Goal: Information Seeking & Learning: Learn about a topic

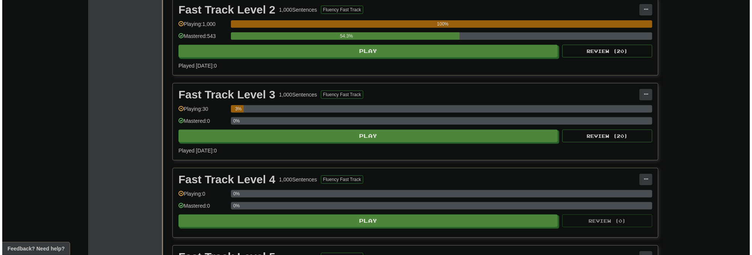
scroll to position [180, 0]
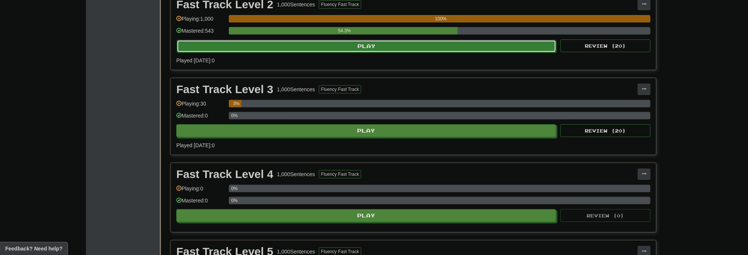
click at [370, 47] on button "Play" at bounding box center [366, 46] width 379 height 13
select select "**"
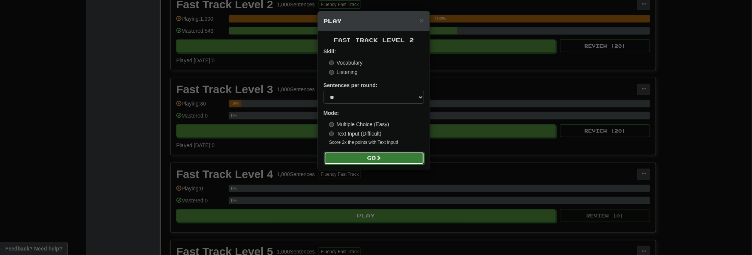
click at [375, 159] on button "Go" at bounding box center [374, 157] width 100 height 13
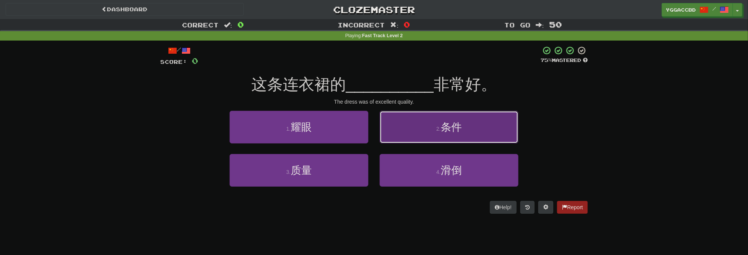
drag, startPoint x: 440, startPoint y: 135, endPoint x: 466, endPoint y: 135, distance: 25.1
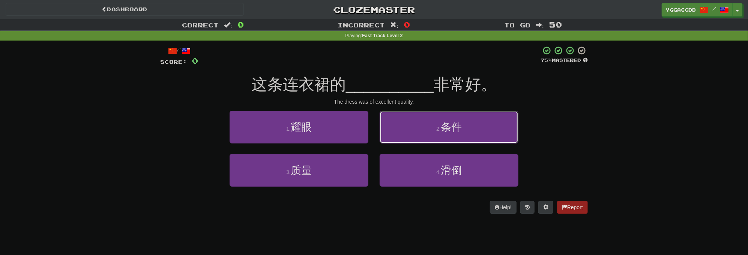
click at [441, 135] on button "2 . 条件" at bounding box center [448, 127] width 139 height 33
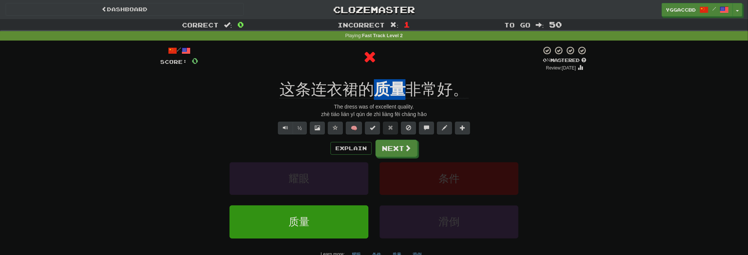
drag, startPoint x: 376, startPoint y: 76, endPoint x: 401, endPoint y: 78, distance: 24.5
click at [401, 78] on div "/ Score: 0 0 % Mastered Review: 2025-09-20 这条连衣裙的 质量 非常好。 The dress was of exce…" at bounding box center [373, 161] width 427 height 230
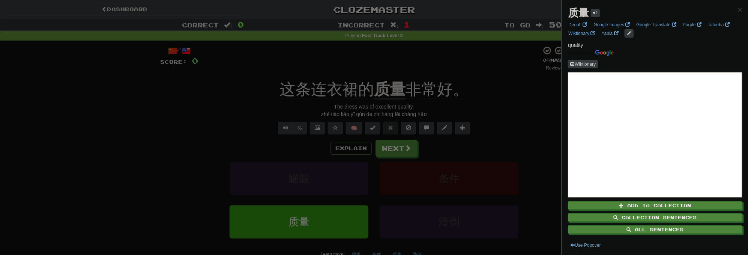
click at [504, 118] on div at bounding box center [374, 127] width 748 height 255
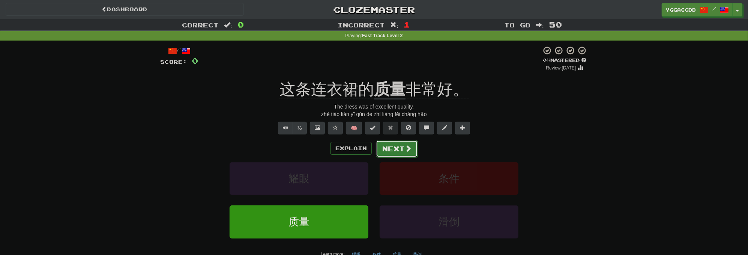
click at [403, 147] on button "Next" at bounding box center [397, 148] width 42 height 17
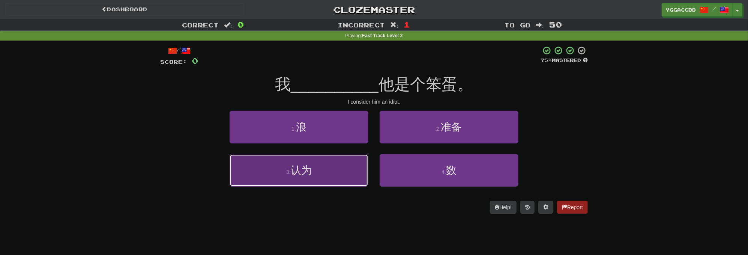
click at [340, 168] on button "3 . 认为" at bounding box center [298, 170] width 139 height 33
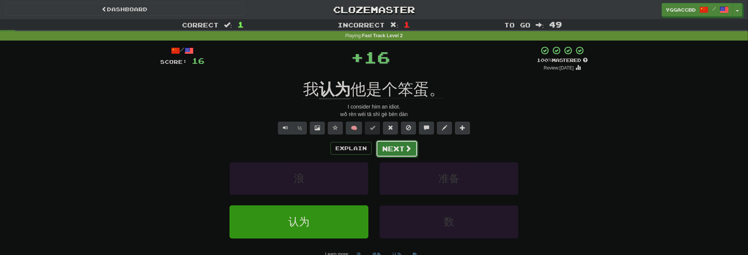
click at [396, 147] on button "Next" at bounding box center [397, 148] width 42 height 17
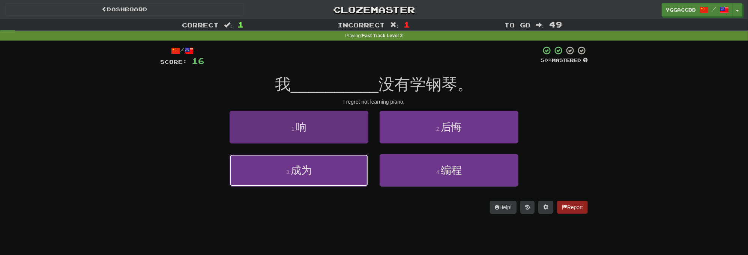
click at [331, 172] on button "3 . 成为" at bounding box center [298, 170] width 139 height 33
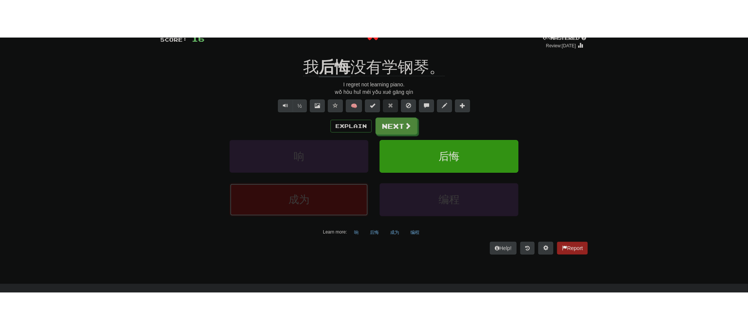
scroll to position [60, 0]
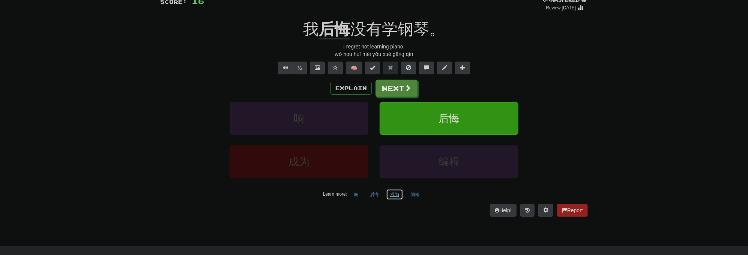
click at [397, 192] on button "成为" at bounding box center [394, 194] width 17 height 11
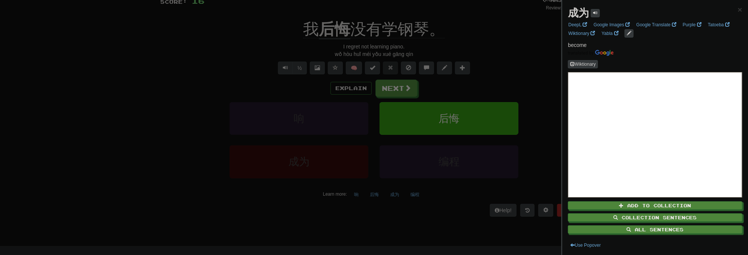
click at [522, 76] on div at bounding box center [374, 127] width 748 height 255
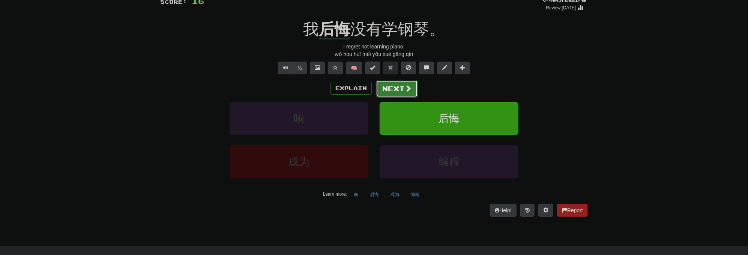
click at [403, 90] on button "Next" at bounding box center [397, 88] width 42 height 17
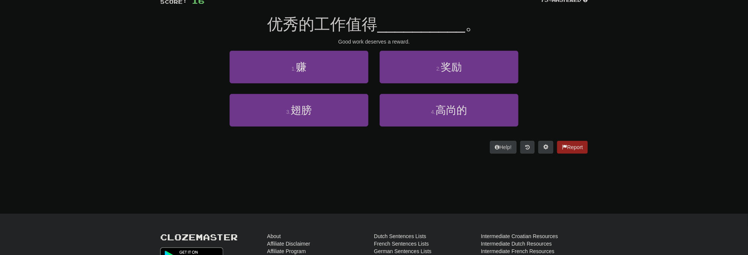
click at [148, 64] on div "Correct : 1 Incorrect : 2 To go : 49 Playing : Fast Track Level 2 / Score: 16 7…" at bounding box center [374, 61] width 748 height 205
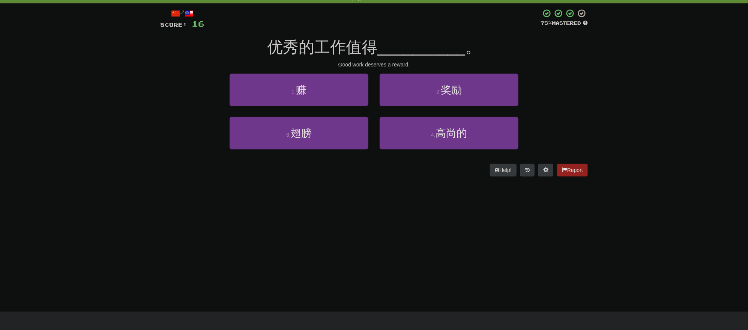
scroll to position [0, 0]
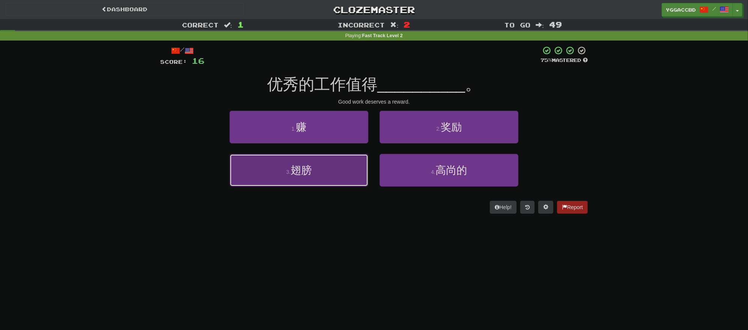
click at [323, 175] on button "3 . 翅膀" at bounding box center [298, 170] width 139 height 33
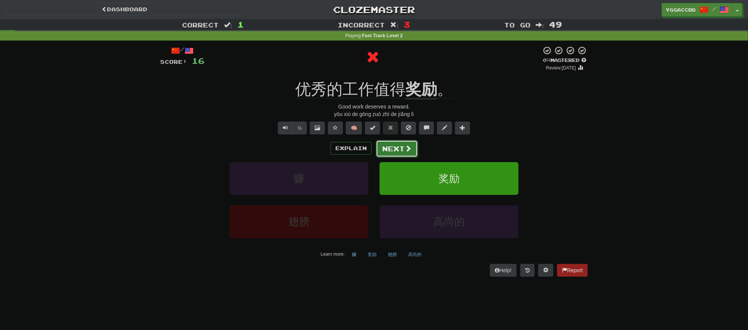
click at [404, 151] on span at bounding box center [407, 148] width 7 height 7
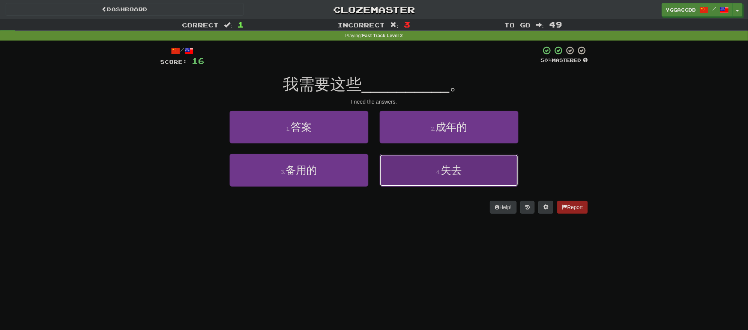
click at [465, 176] on button "4 . 失去" at bounding box center [448, 170] width 139 height 33
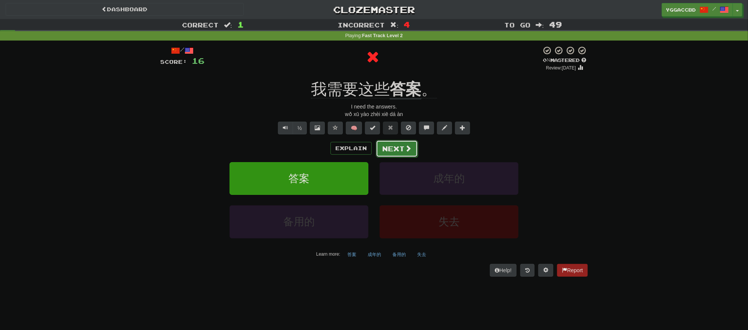
click at [394, 150] on button "Next" at bounding box center [397, 148] width 42 height 17
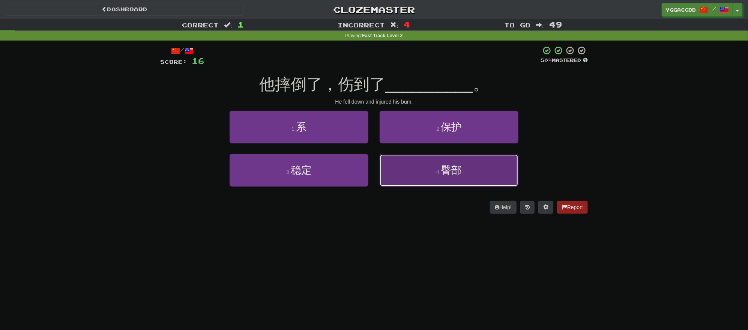
drag, startPoint x: 473, startPoint y: 163, endPoint x: 527, endPoint y: 164, distance: 54.0
click at [473, 163] on button "4 . 臀部" at bounding box center [448, 170] width 139 height 33
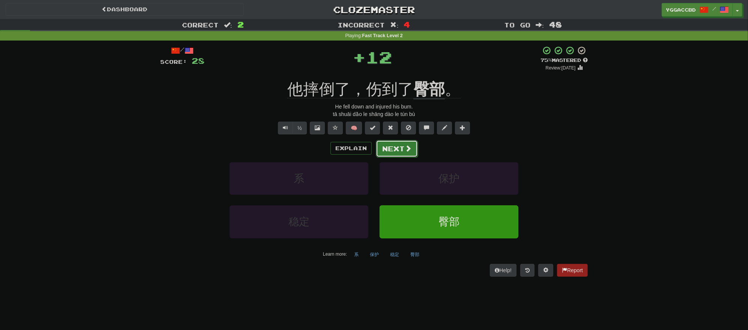
click at [400, 148] on button "Next" at bounding box center [397, 148] width 42 height 17
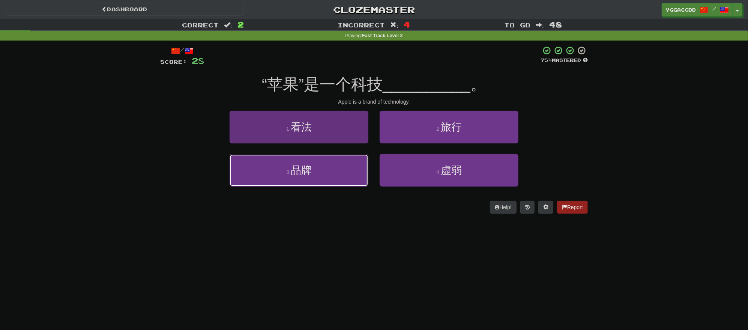
click at [318, 172] on button "3 . 品牌" at bounding box center [298, 170] width 139 height 33
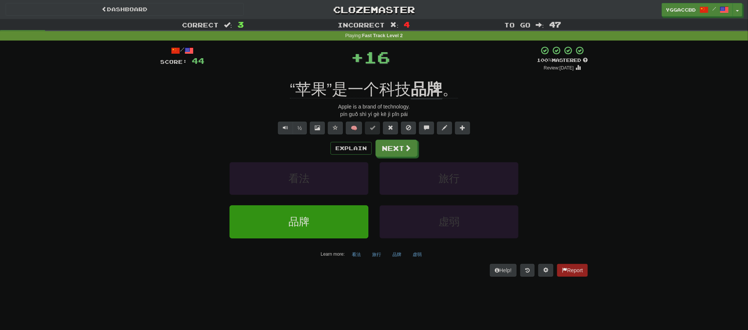
click at [423, 75] on div "/ Score: 44 + 16 100 % Mastered Review: 2026-03-19 “苹果”是一个科技 品牌 。 Apple is a br…" at bounding box center [373, 161] width 427 height 230
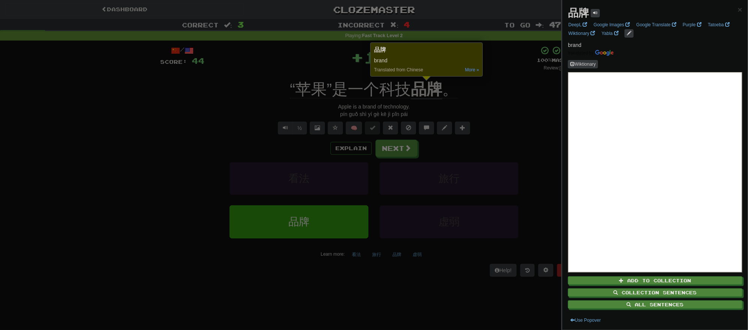
click at [491, 106] on div at bounding box center [374, 165] width 748 height 330
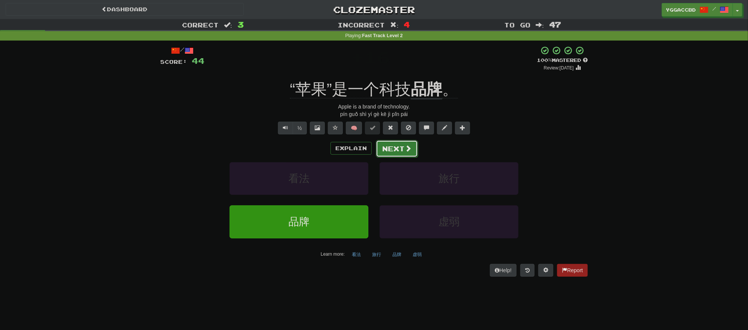
click at [400, 150] on button "Next" at bounding box center [397, 148] width 42 height 17
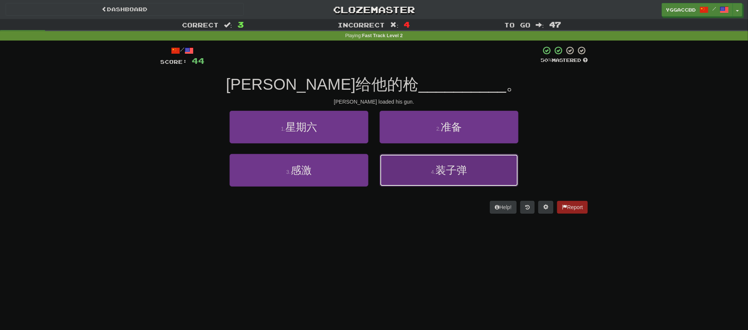
click at [460, 181] on button "4 . 装子弹" at bounding box center [448, 170] width 139 height 33
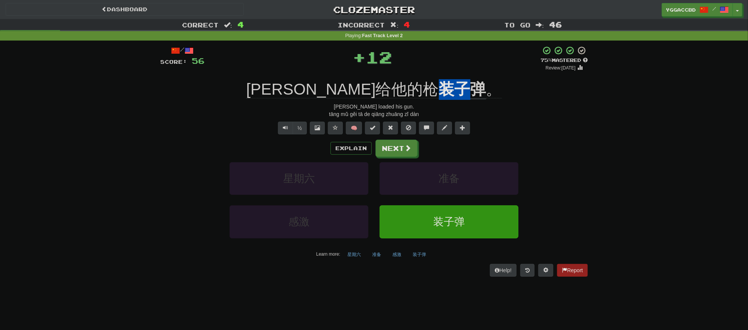
drag, startPoint x: 392, startPoint y: 78, endPoint x: 417, endPoint y: 78, distance: 25.1
click at [417, 78] on div "/ Score: 56 + 12 75 % Mastered Review: 2025-10-20 汤姆给他的枪 装子弹 。 Tom loaded his g…" at bounding box center [373, 161] width 427 height 230
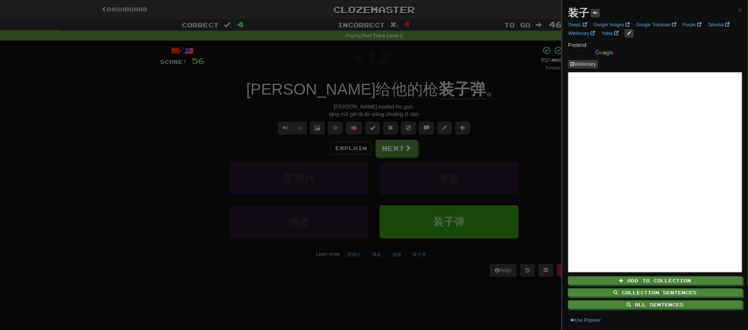
click at [428, 62] on div at bounding box center [374, 165] width 748 height 330
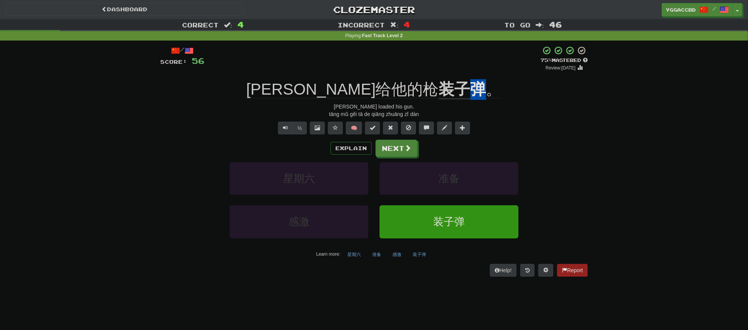
drag, startPoint x: 426, startPoint y: 72, endPoint x: 444, endPoint y: 75, distance: 18.6
click at [444, 75] on div "/ Score: 56 + 12 75 % Mastered Review: 2025-10-20 汤姆给他的枪 装子弹 。 Tom loaded his g…" at bounding box center [373, 161] width 427 height 230
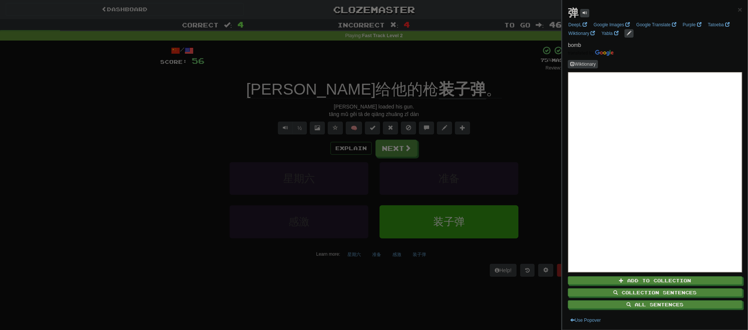
click at [468, 74] on div at bounding box center [374, 165] width 748 height 330
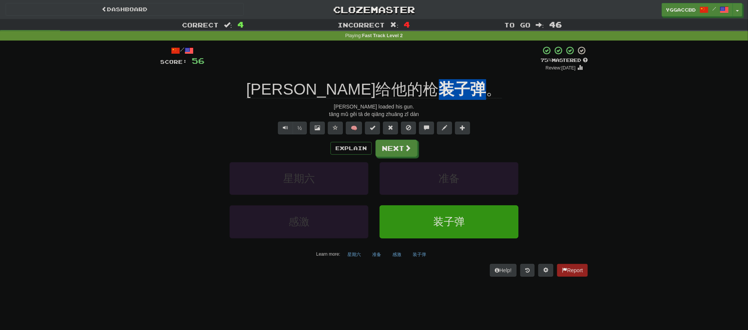
drag, startPoint x: 396, startPoint y: 78, endPoint x: 440, endPoint y: 76, distance: 43.5
click at [440, 76] on div "/ Score: 56 + 12 75 % Mastered Review: 2025-10-20 汤姆给他的枪 装子弹 。 Tom loaded his g…" at bounding box center [373, 161] width 427 height 230
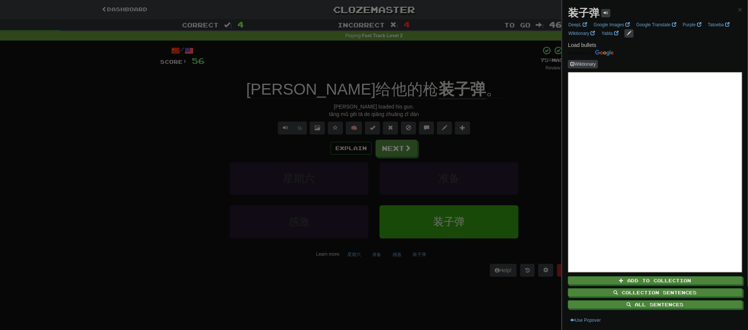
click at [394, 153] on div at bounding box center [374, 165] width 748 height 330
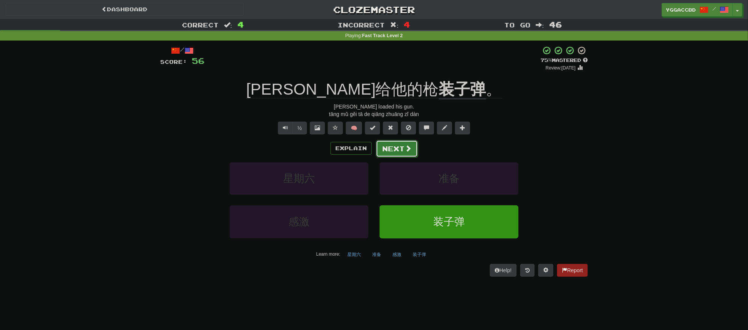
click at [405, 154] on button "Next" at bounding box center [397, 148] width 42 height 17
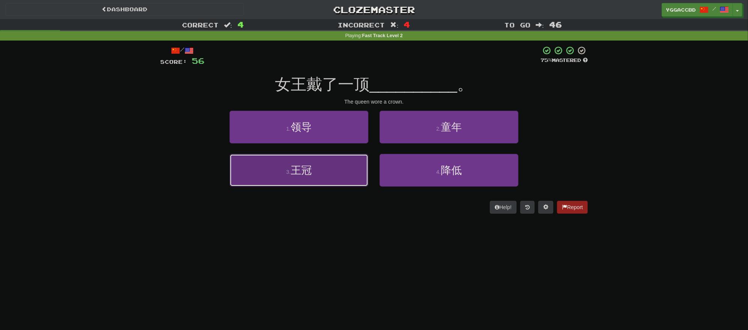
click at [292, 174] on span "王冠" at bounding box center [301, 170] width 21 height 12
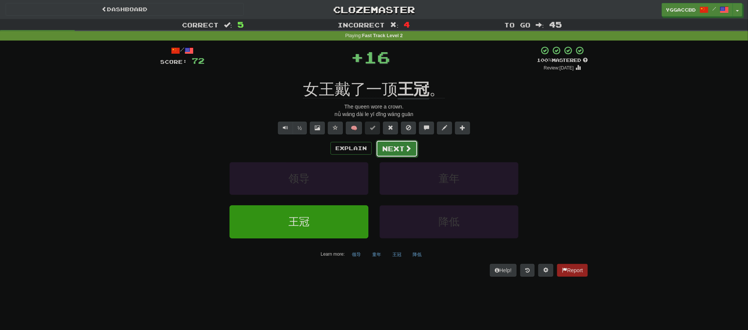
click at [396, 142] on button "Next" at bounding box center [397, 148] width 42 height 17
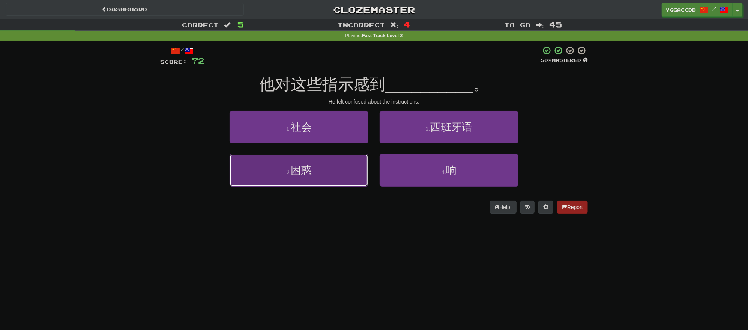
click at [298, 164] on span "困惑" at bounding box center [301, 170] width 21 height 12
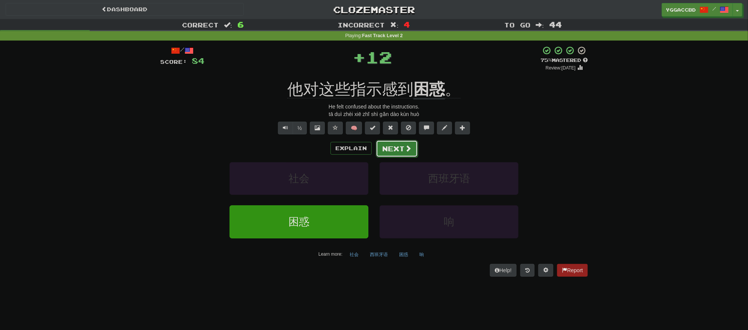
click at [394, 150] on button "Next" at bounding box center [397, 148] width 42 height 17
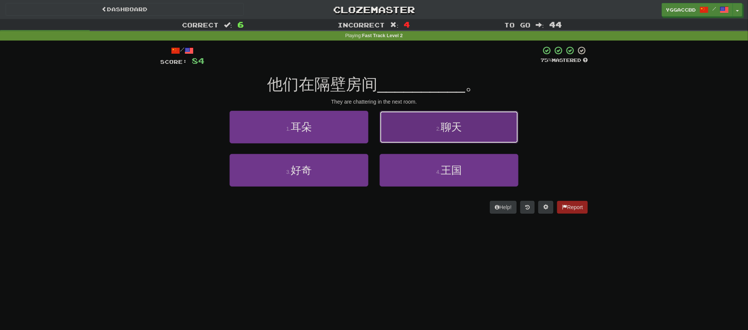
click at [477, 135] on button "2 . 聊天" at bounding box center [448, 127] width 139 height 33
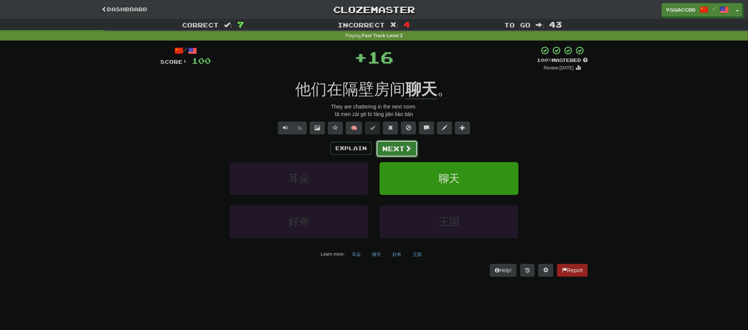
click at [410, 145] on span at bounding box center [407, 148] width 7 height 7
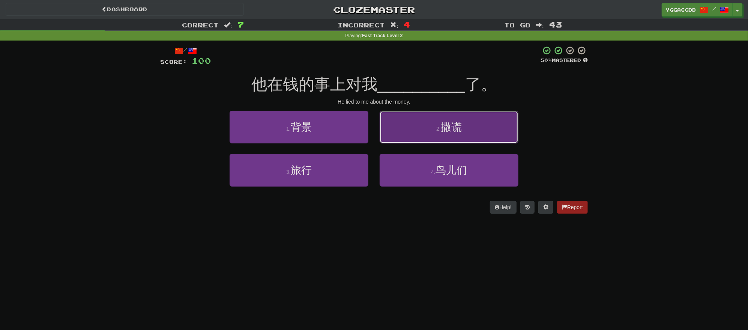
click at [491, 140] on button "2 . 撒谎" at bounding box center [448, 127] width 139 height 33
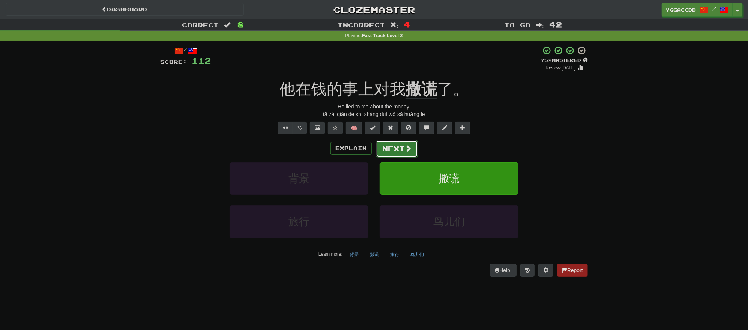
click at [404, 153] on button "Next" at bounding box center [397, 148] width 42 height 17
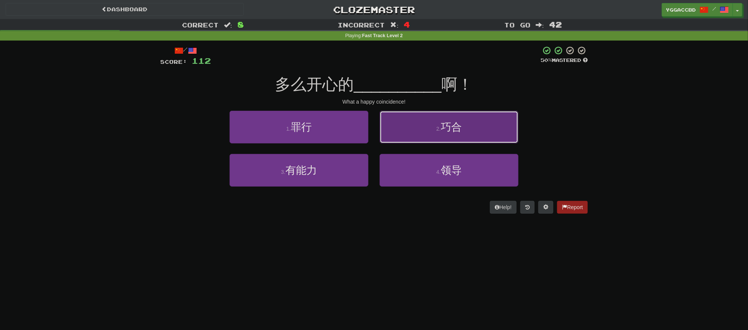
click at [442, 136] on button "2 . 巧合" at bounding box center [448, 127] width 139 height 33
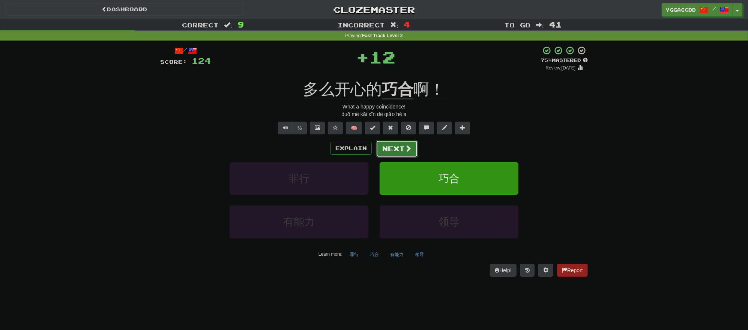
click at [407, 150] on span at bounding box center [407, 148] width 7 height 7
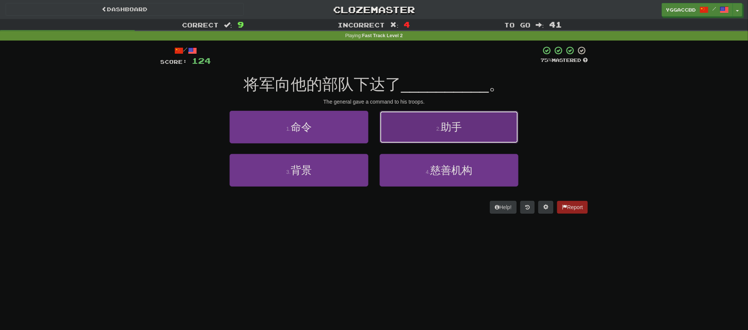
click at [457, 129] on span "助手" at bounding box center [450, 127] width 21 height 12
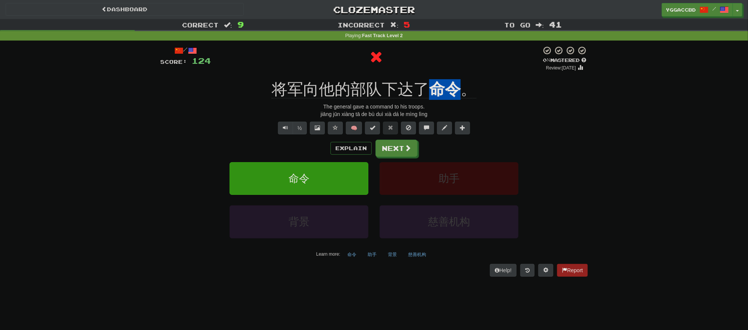
drag, startPoint x: 431, startPoint y: 76, endPoint x: 463, endPoint y: 75, distance: 31.1
click at [463, 75] on div "/ Score: 124 0 % Mastered Review: 2025-09-20 将军向他的部队下达了 命令 。 The general gave a…" at bounding box center [373, 161] width 427 height 230
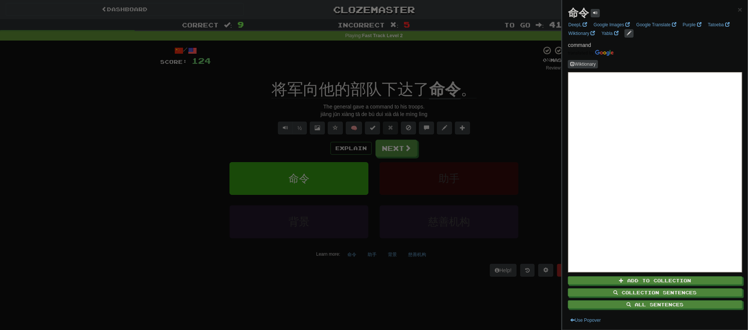
click at [484, 106] on div at bounding box center [374, 165] width 748 height 330
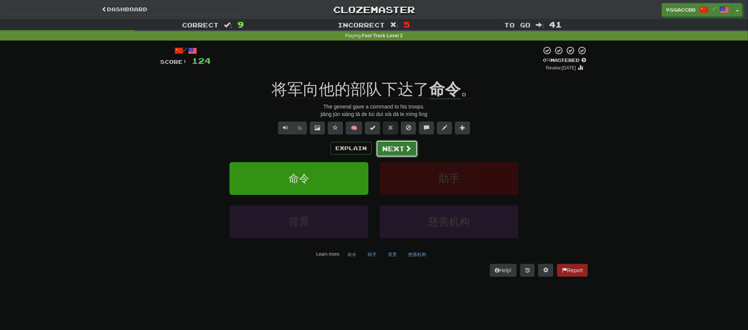
click at [402, 149] on button "Next" at bounding box center [397, 148] width 42 height 17
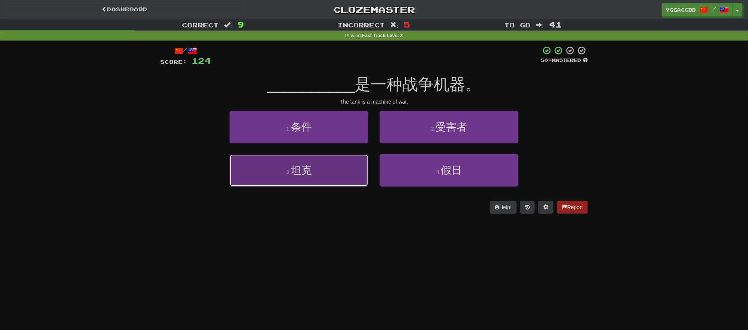
click at [308, 169] on span "坦克" at bounding box center [301, 170] width 21 height 12
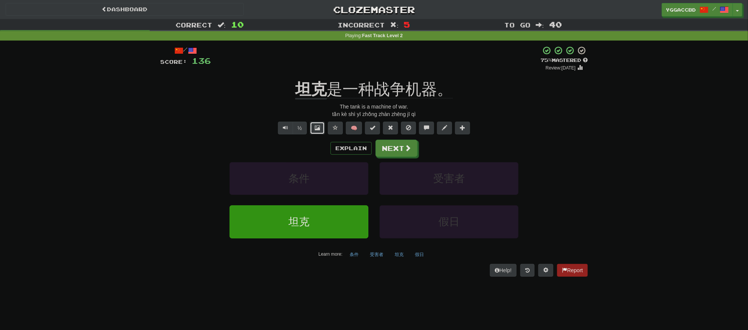
click at [315, 127] on span at bounding box center [317, 127] width 5 height 5
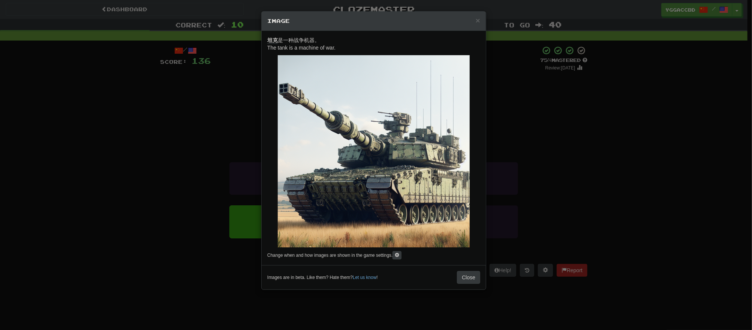
click at [590, 127] on div "× Image 坦克 是一种战争机器。 The tank is a machine of war. Change when and how images ar…" at bounding box center [376, 165] width 752 height 330
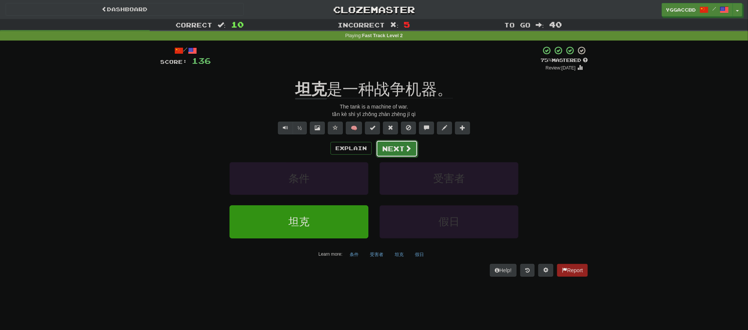
click at [400, 144] on button "Next" at bounding box center [397, 148] width 42 height 17
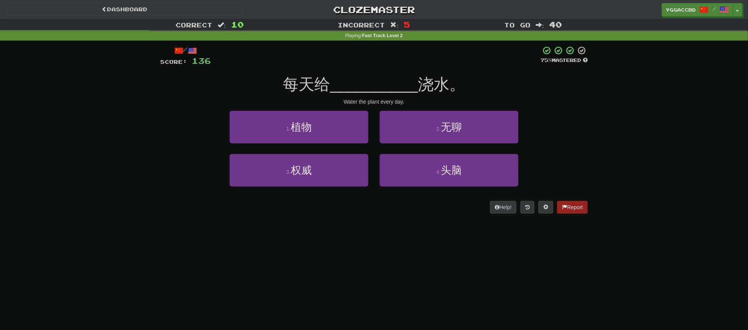
click at [600, 110] on div "Correct : 10 Incorrect : 5 To go : 40 Playing : Fast Track Level 2 / Score: 136…" at bounding box center [374, 121] width 748 height 205
click at [322, 134] on button "1 . 植物" at bounding box center [298, 127] width 139 height 33
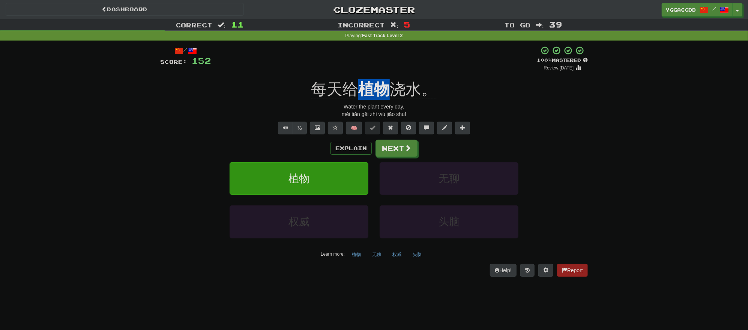
drag, startPoint x: 370, startPoint y: 77, endPoint x: 394, endPoint y: 77, distance: 24.4
click at [394, 77] on div "/ Score: 152 + 16 100 % Mastered Review: 2026-03-19 每天给 植物 浇水。 Water the plant …" at bounding box center [373, 161] width 427 height 230
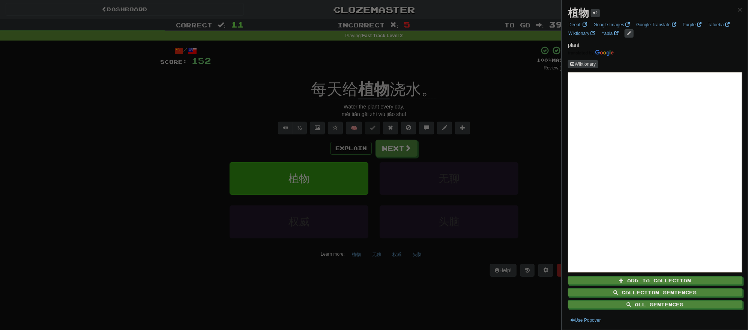
click at [386, 69] on div at bounding box center [374, 165] width 748 height 330
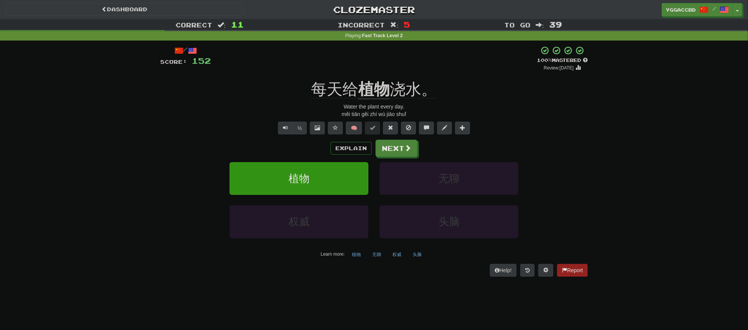
click at [364, 78] on div "/ Score: 152 + 16 100 % Mastered Review: 2026-03-19 每天给 植物 浇水。 Water the plant …" at bounding box center [373, 161] width 427 height 230
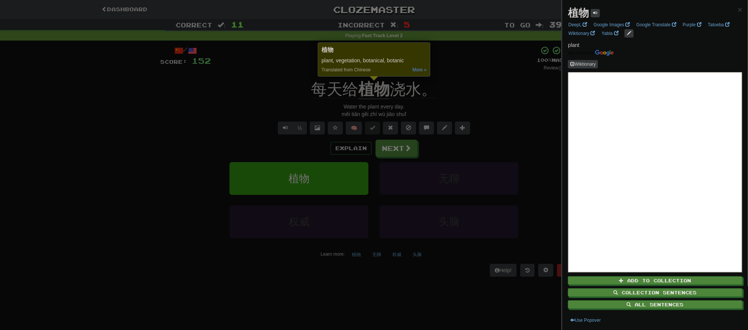
drag, startPoint x: 481, startPoint y: 78, endPoint x: 437, endPoint y: 80, distance: 43.5
click at [481, 78] on div at bounding box center [374, 165] width 748 height 330
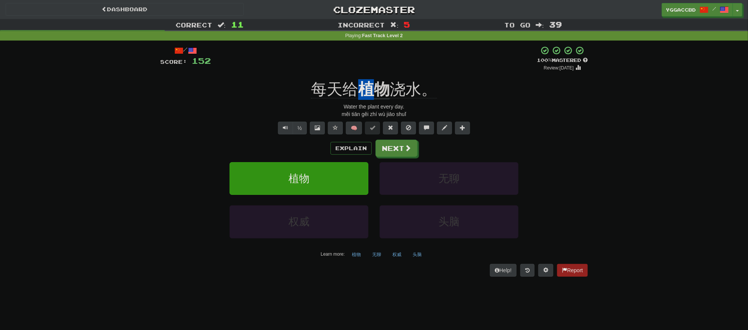
drag, startPoint x: 361, startPoint y: 78, endPoint x: 370, endPoint y: 76, distance: 9.1
click at [370, 76] on div "/ Score: 152 + 16 100 % Mastered Review: 2026-03-19 每天给 植物 浇水。 Water the plant …" at bounding box center [373, 161] width 427 height 230
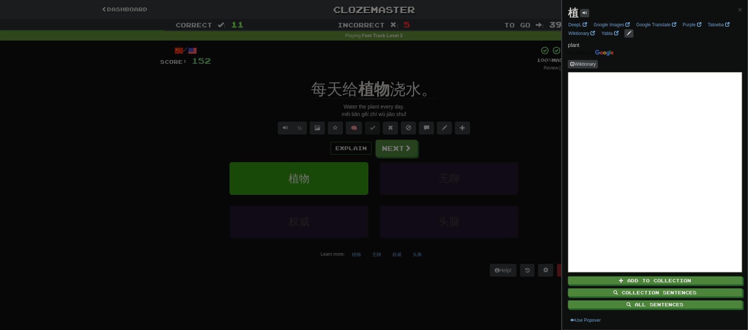
click at [410, 68] on div at bounding box center [374, 165] width 748 height 330
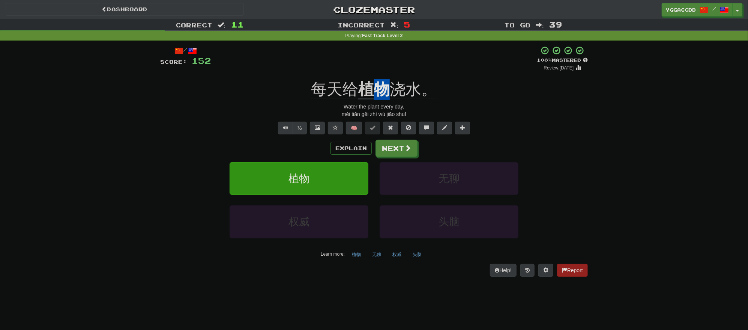
drag, startPoint x: 376, startPoint y: 75, endPoint x: 384, endPoint y: 76, distance: 8.4
click at [384, 76] on div "/ Score: 152 + 16 100 % Mastered Review: 2026-03-19 每天给 植物 浇水。 Water the plant …" at bounding box center [373, 161] width 427 height 230
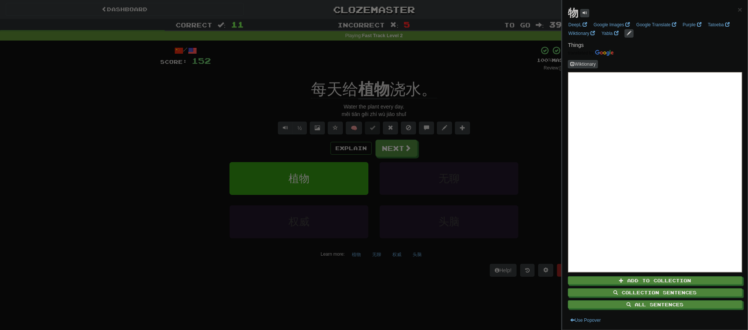
click at [435, 67] on div at bounding box center [374, 165] width 748 height 330
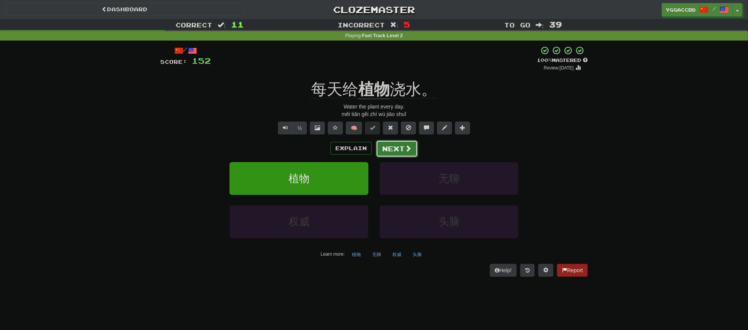
click at [397, 150] on button "Next" at bounding box center [397, 148] width 42 height 17
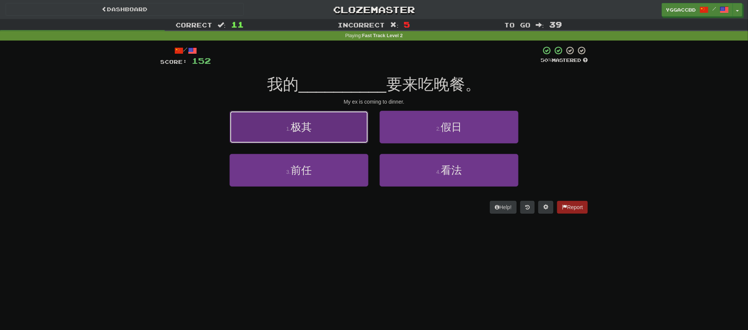
click at [338, 133] on button "1 . 极其" at bounding box center [298, 127] width 139 height 33
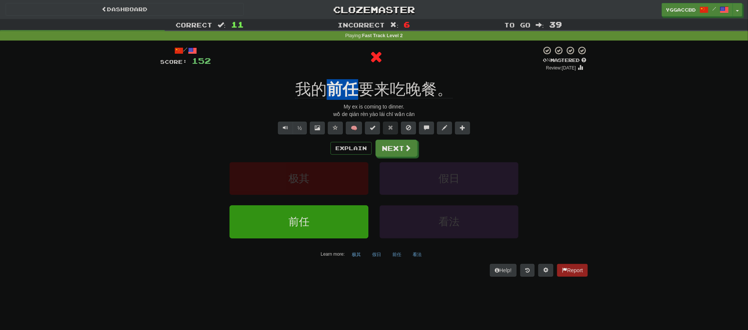
drag, startPoint x: 330, startPoint y: 77, endPoint x: 351, endPoint y: 77, distance: 21.0
click at [351, 77] on div "/ Score: 152 0 % Mastered Review: 2025-09-20 我的 前任 要来吃晚餐。 My ex is coming to di…" at bounding box center [373, 161] width 427 height 230
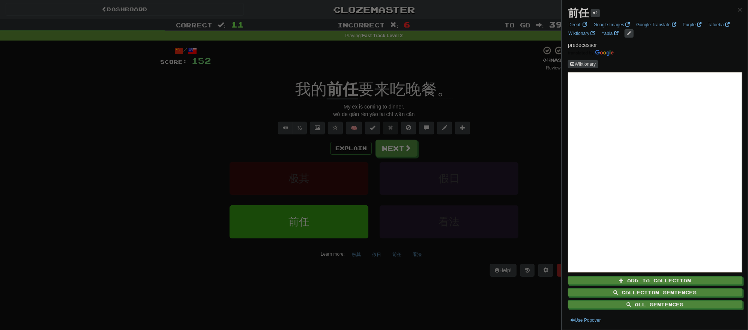
click at [357, 69] on div at bounding box center [374, 165] width 748 height 330
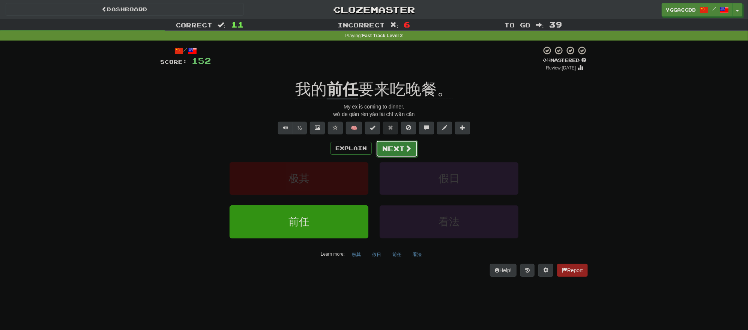
click at [395, 149] on button "Next" at bounding box center [397, 148] width 42 height 17
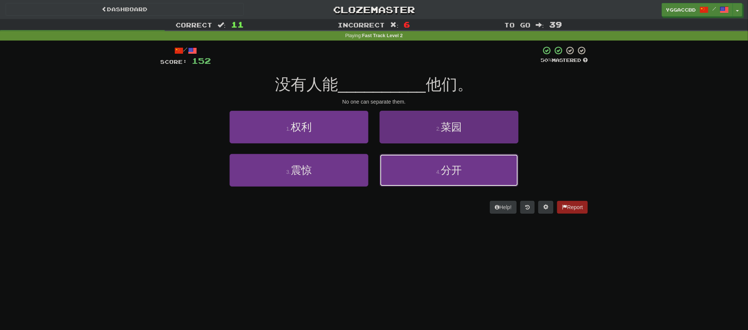
click at [433, 163] on button "4 . 分开" at bounding box center [448, 170] width 139 height 33
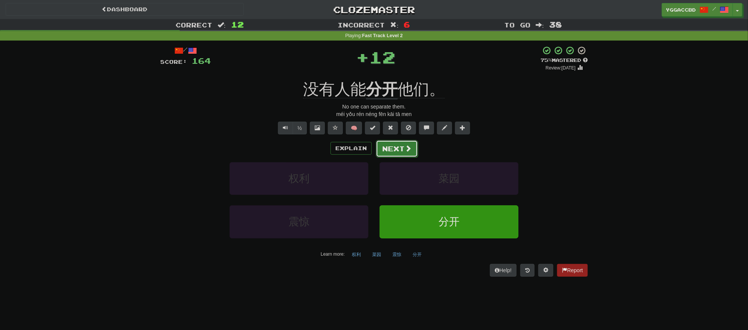
click at [382, 146] on button "Next" at bounding box center [397, 148] width 42 height 17
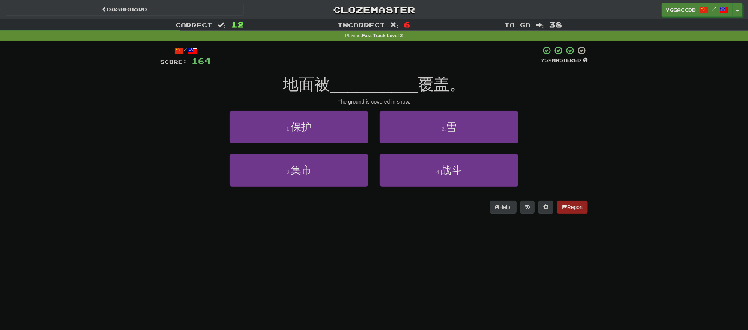
click at [720, 159] on div "Correct : 12 Incorrect : 6 To go : 38 Playing : Fast Track Level 2 / Score: 164…" at bounding box center [374, 121] width 748 height 205
click at [465, 131] on button "2 . 雪" at bounding box center [448, 127] width 139 height 33
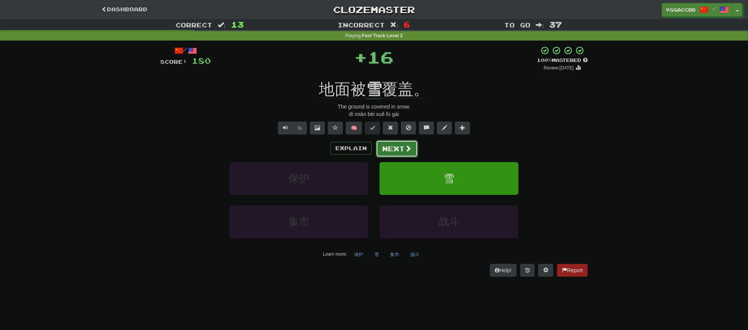
click at [391, 143] on button "Next" at bounding box center [397, 148] width 42 height 17
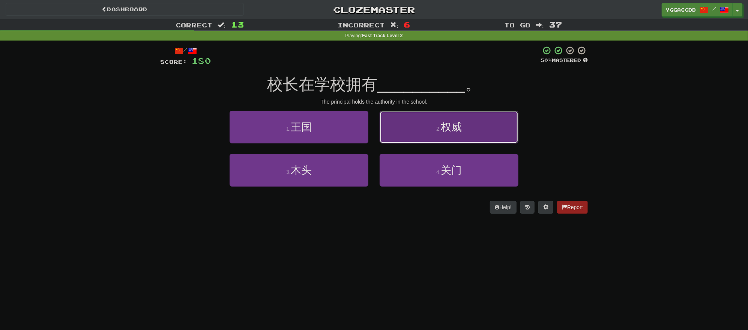
click at [418, 127] on button "2 . 权威" at bounding box center [448, 127] width 139 height 33
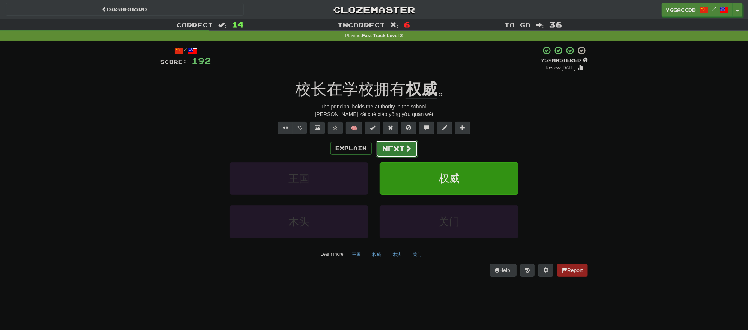
click at [376, 146] on button "Next" at bounding box center [397, 148] width 42 height 17
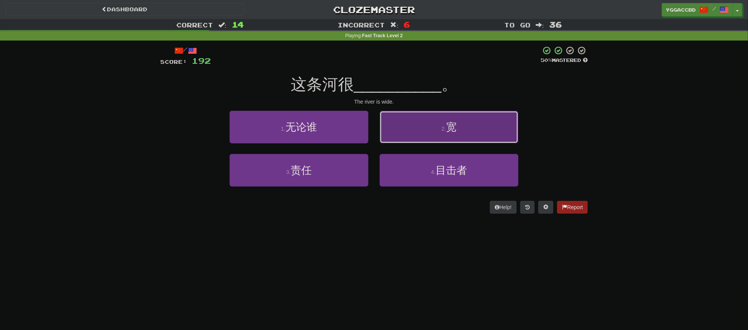
drag, startPoint x: 501, startPoint y: 128, endPoint x: 550, endPoint y: 138, distance: 49.7
click at [502, 127] on button "2 . 宽" at bounding box center [448, 127] width 139 height 33
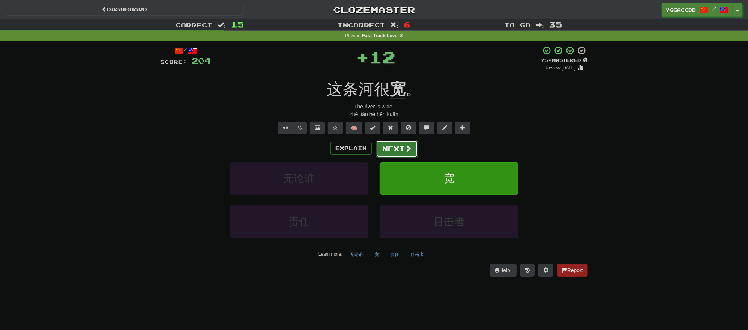
click at [397, 148] on button "Next" at bounding box center [397, 148] width 42 height 17
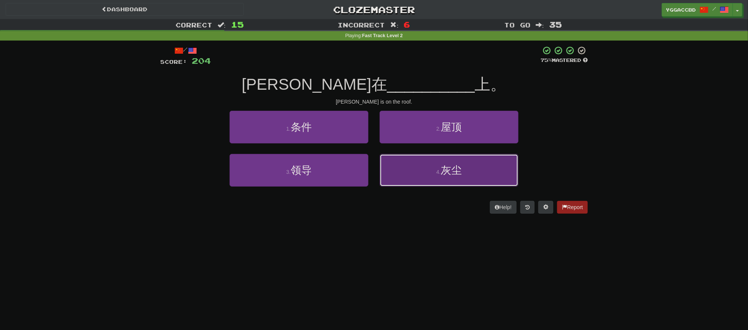
click at [432, 173] on button "4 . 灰尘" at bounding box center [448, 170] width 139 height 33
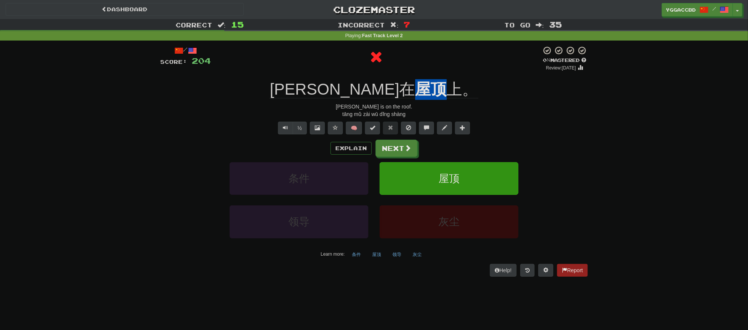
drag, startPoint x: 371, startPoint y: 76, endPoint x: 393, endPoint y: 75, distance: 22.1
click at [393, 75] on div "/ Score: 204 0 % Mastered Review: 2025-09-20 汤姆在 屋顶 上。 Tom is on the roof. tāng…" at bounding box center [373, 161] width 427 height 230
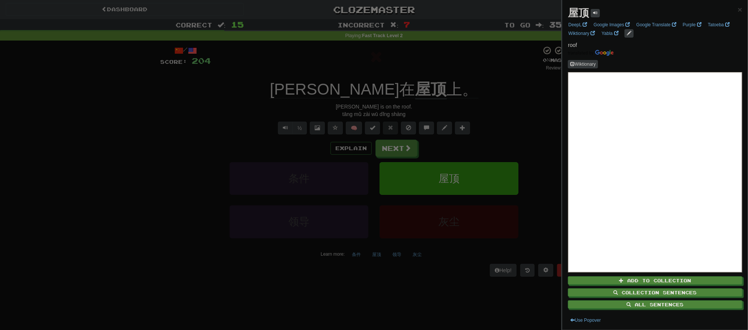
click at [449, 76] on div at bounding box center [374, 165] width 748 height 330
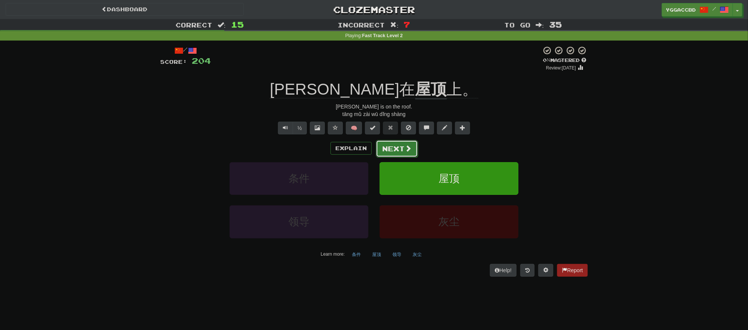
click at [402, 145] on button "Next" at bounding box center [397, 148] width 42 height 17
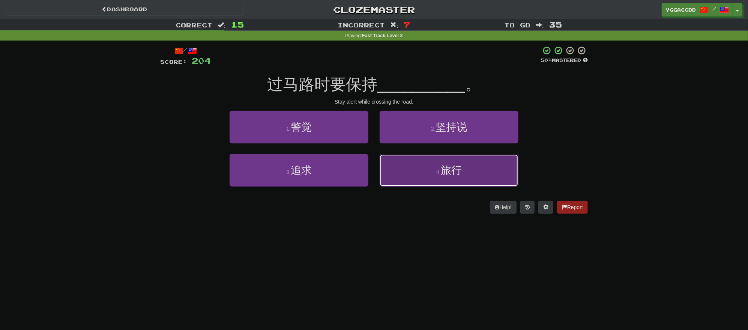
click at [461, 186] on button "4 . 旅行" at bounding box center [448, 170] width 139 height 33
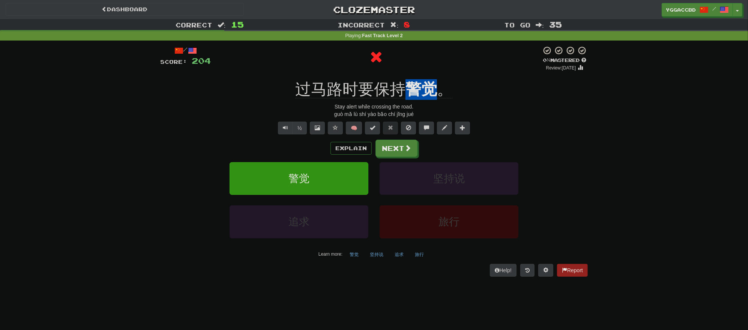
drag, startPoint x: 406, startPoint y: 73, endPoint x: 436, endPoint y: 78, distance: 30.3
click at [435, 78] on div "/ Score: 204 0 % Mastered Review: 2025-09-20 过马路时要保持 警觉 。 Stay alert while cros…" at bounding box center [373, 161] width 427 height 230
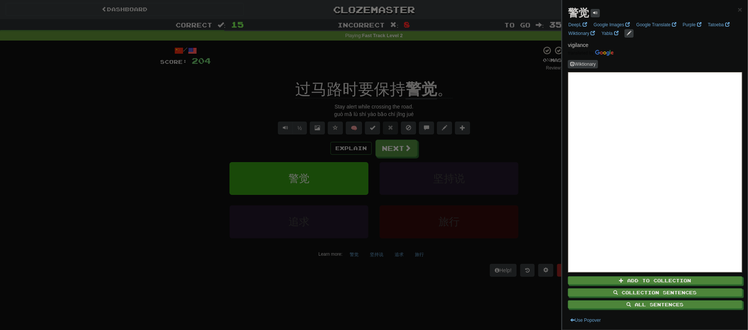
click at [457, 79] on div at bounding box center [374, 165] width 748 height 330
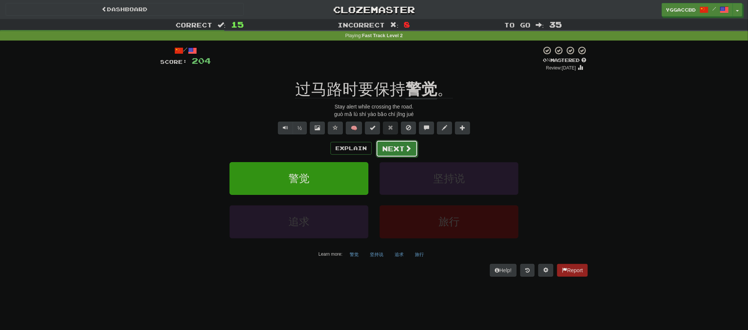
click at [388, 151] on button "Next" at bounding box center [397, 148] width 42 height 17
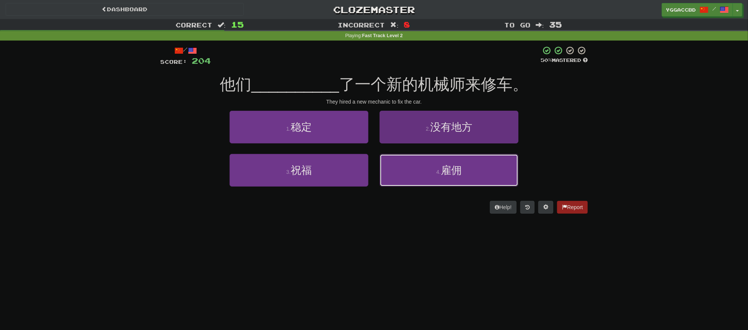
click at [483, 171] on button "4 . 雇佣" at bounding box center [448, 170] width 139 height 33
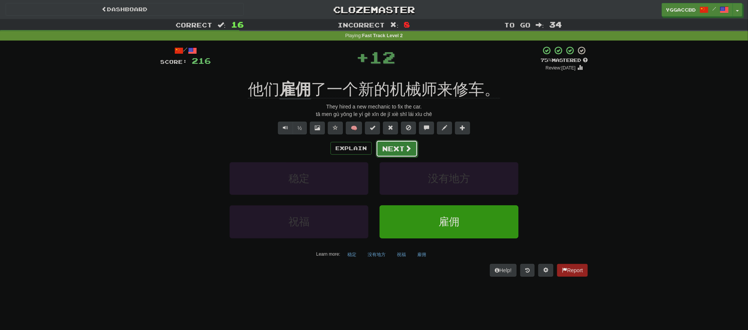
click at [404, 151] on span at bounding box center [407, 148] width 7 height 7
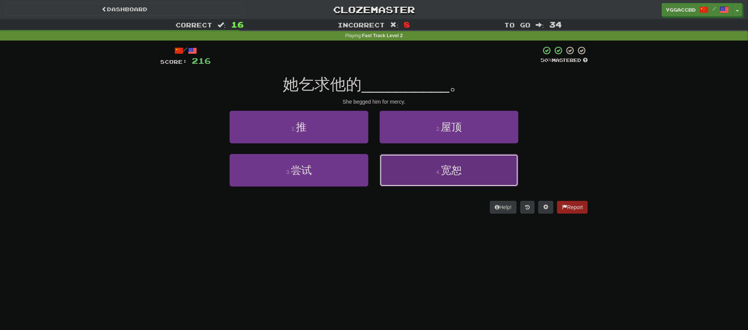
click at [465, 174] on button "4 . 宽恕" at bounding box center [448, 170] width 139 height 33
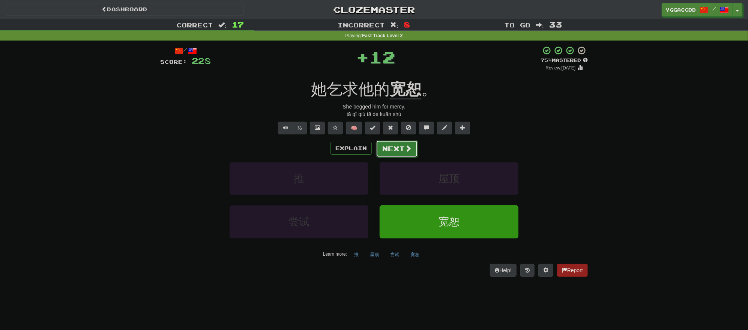
click at [390, 147] on button "Next" at bounding box center [397, 148] width 42 height 17
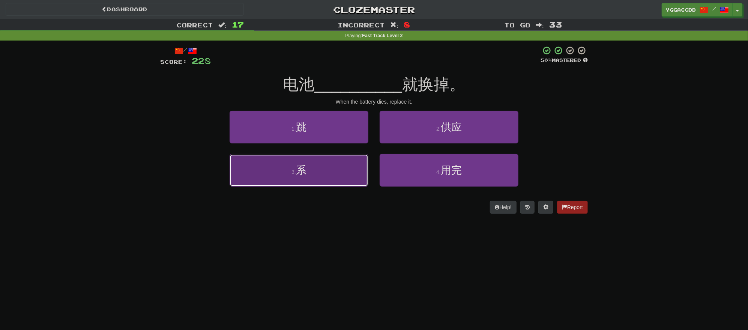
click at [337, 167] on button "3 . 系" at bounding box center [298, 170] width 139 height 33
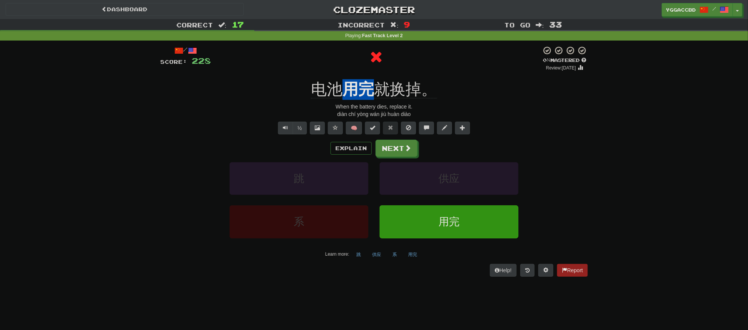
drag, startPoint x: 343, startPoint y: 77, endPoint x: 368, endPoint y: 80, distance: 25.3
click at [368, 80] on div "/ Score: 228 0 % Mastered Review: 2025-09-20 电池 用完 就换掉。 When the battery dies, …" at bounding box center [373, 161] width 427 height 230
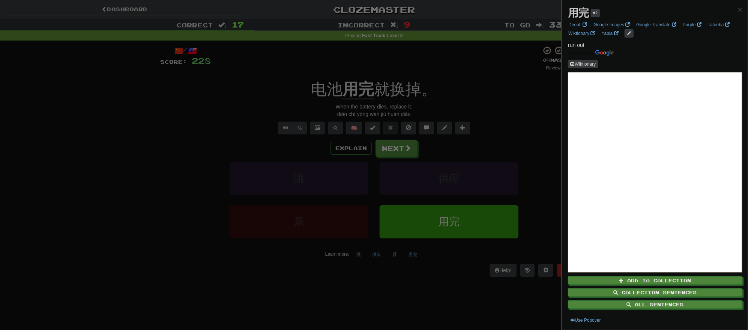
click at [481, 93] on div at bounding box center [374, 165] width 748 height 330
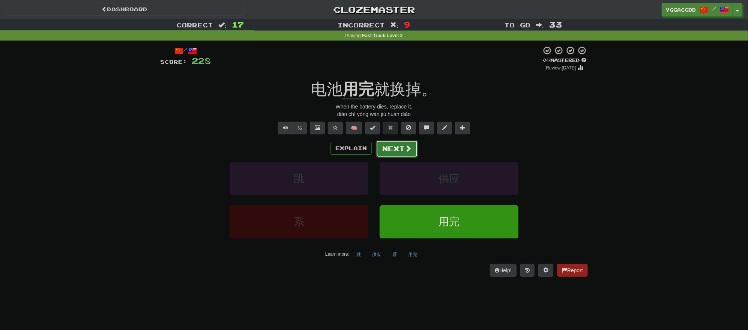
click at [406, 145] on span at bounding box center [407, 148] width 7 height 7
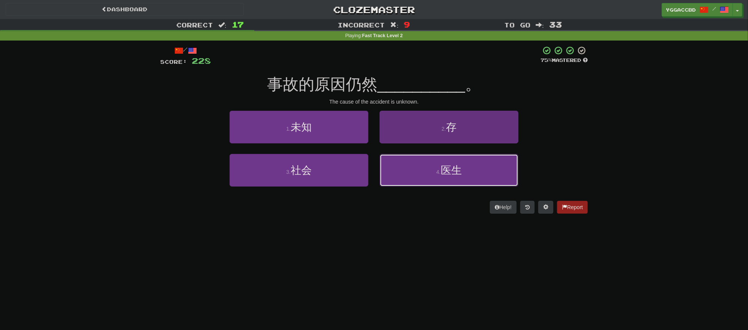
click at [484, 167] on button "4 . 医生" at bounding box center [448, 170] width 139 height 33
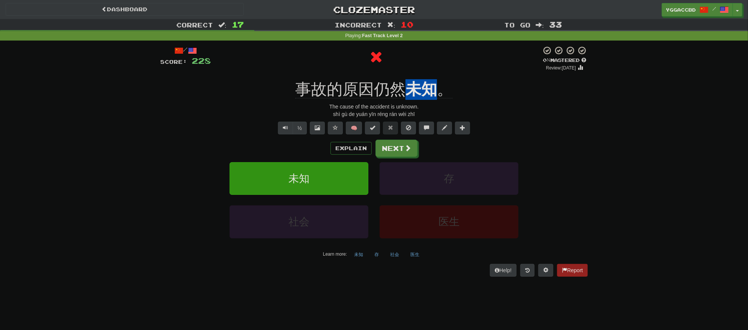
drag, startPoint x: 409, startPoint y: 76, endPoint x: 434, endPoint y: 76, distance: 25.1
click at [434, 76] on div "/ Score: 228 0 % Mastered Review: 2025-09-20 事故的原因仍然 未知 。 The cause of the acci…" at bounding box center [373, 161] width 427 height 230
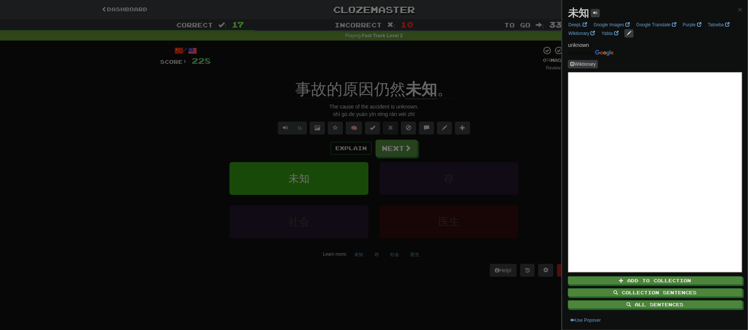
click at [487, 98] on div at bounding box center [374, 165] width 748 height 330
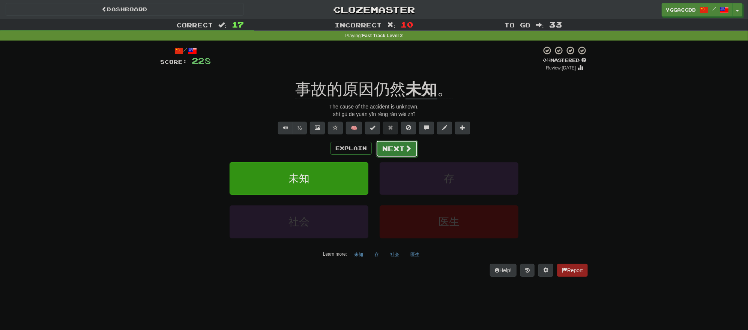
click at [399, 151] on button "Next" at bounding box center [397, 148] width 42 height 17
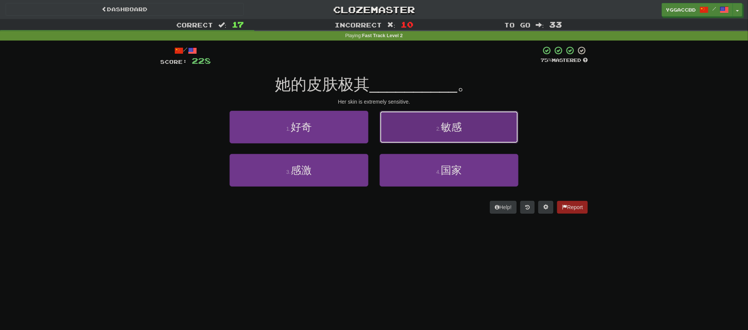
click at [487, 132] on button "2 . 敏感" at bounding box center [448, 127] width 139 height 33
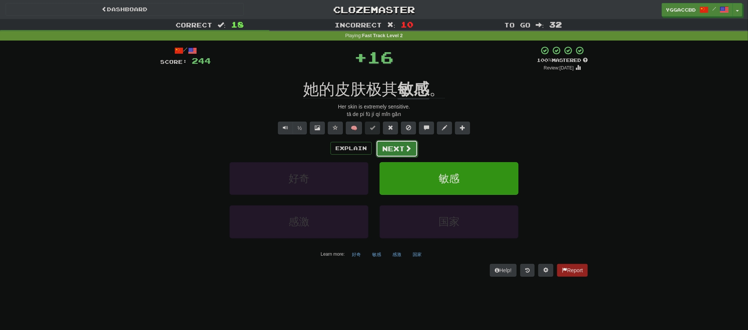
click at [408, 146] on span at bounding box center [407, 148] width 7 height 7
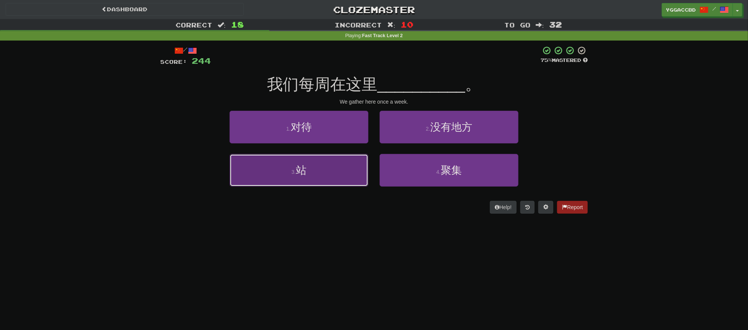
click at [333, 168] on button "3 . 站" at bounding box center [298, 170] width 139 height 33
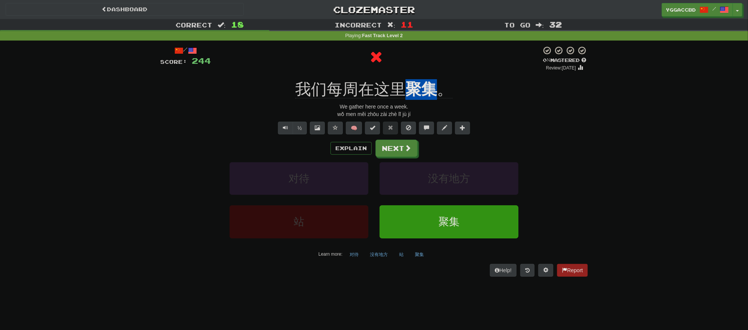
drag, startPoint x: 407, startPoint y: 75, endPoint x: 430, endPoint y: 78, distance: 23.4
click at [430, 78] on div "/ Score: 244 0 % Mastered Review: 2025-09-20 我们每周在这里 聚集 。 We gather here once a…" at bounding box center [373, 161] width 427 height 230
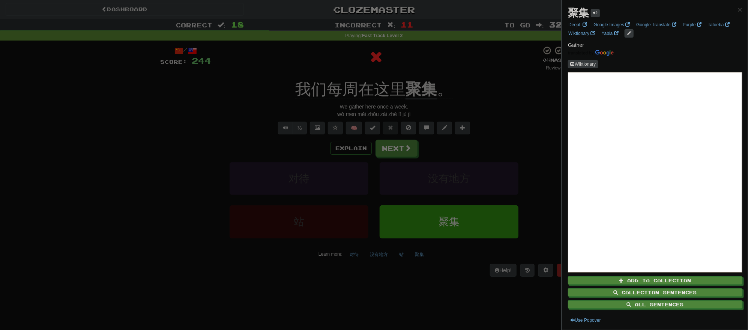
click at [464, 80] on div at bounding box center [374, 165] width 748 height 330
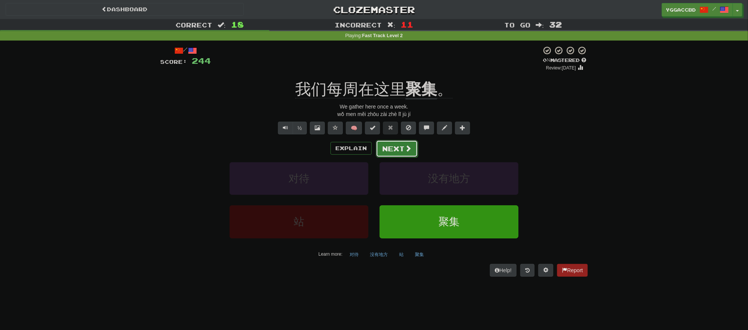
click at [398, 144] on button "Next" at bounding box center [397, 148] width 42 height 17
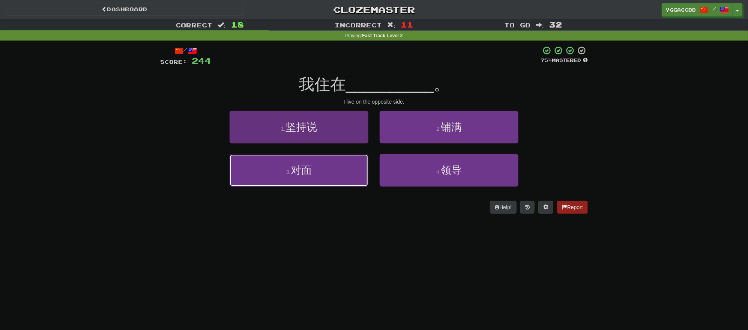
click at [315, 178] on button "3 . 对面" at bounding box center [298, 170] width 139 height 33
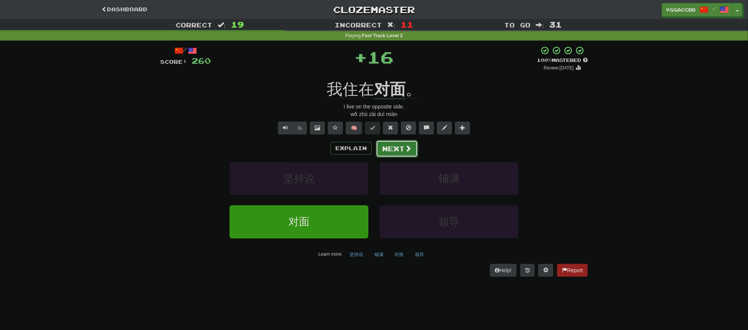
click at [399, 146] on button "Next" at bounding box center [397, 148] width 42 height 17
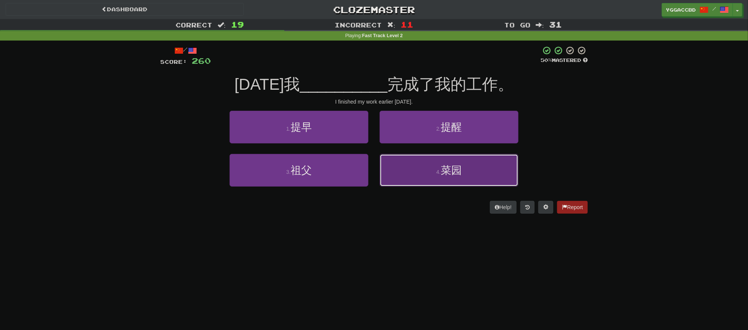
click at [448, 171] on span "菜园" at bounding box center [450, 170] width 21 height 12
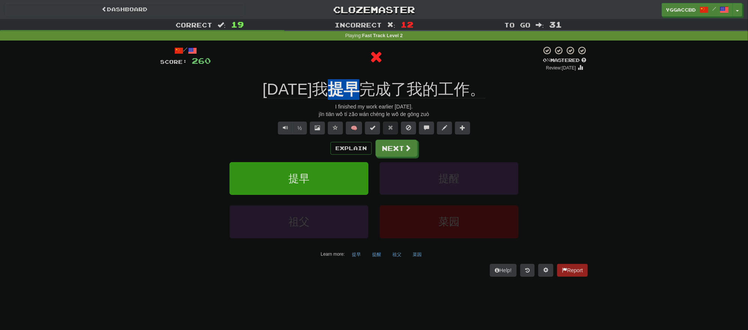
drag, startPoint x: 319, startPoint y: 76, endPoint x: 344, endPoint y: 78, distance: 24.8
click at [344, 78] on div "/ Score: 260 0 % Mastered Review: 2025-09-20 今天我 提早 完成了我的工作。 I finished my work…" at bounding box center [373, 161] width 427 height 230
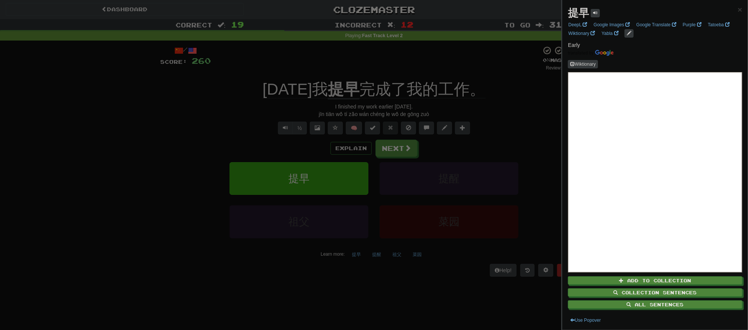
drag, startPoint x: 392, startPoint y: 153, endPoint x: 397, endPoint y: 151, distance: 4.7
click at [393, 153] on div at bounding box center [374, 165] width 748 height 330
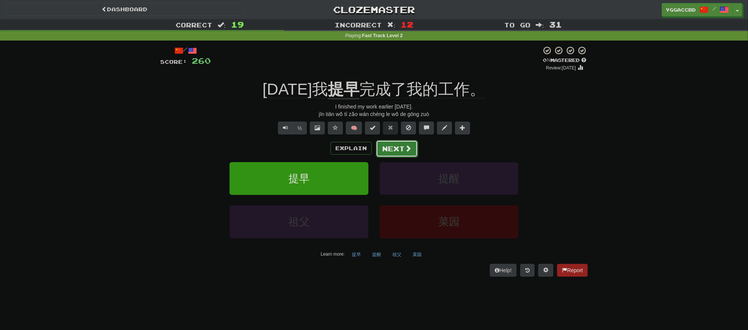
click at [394, 150] on button "Next" at bounding box center [397, 148] width 42 height 17
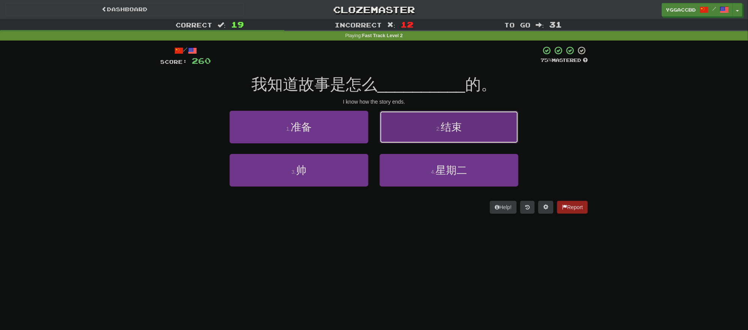
click at [420, 134] on button "2 . 结束" at bounding box center [448, 127] width 139 height 33
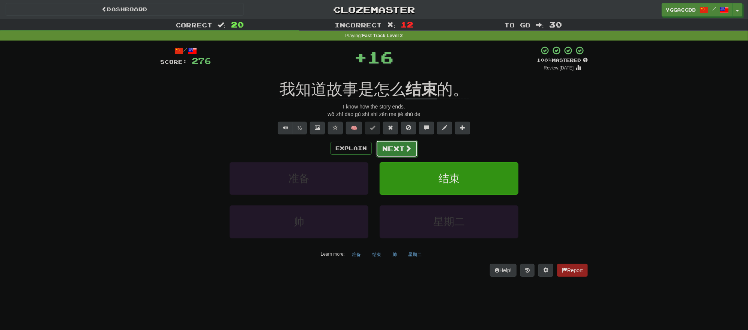
click at [396, 150] on button "Next" at bounding box center [397, 148] width 42 height 17
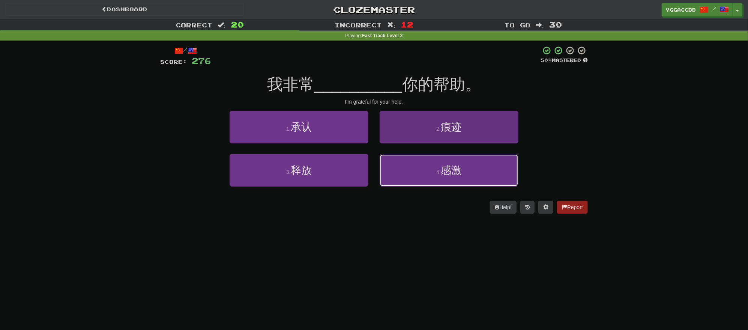
click at [453, 167] on span "感激" at bounding box center [450, 170] width 21 height 12
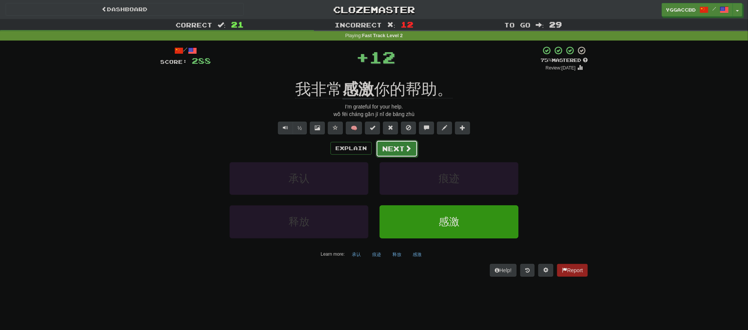
click at [394, 148] on button "Next" at bounding box center [397, 148] width 42 height 17
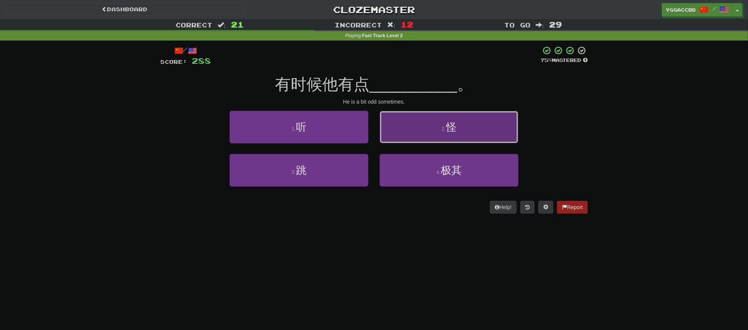
click at [428, 132] on button "2 . 怪" at bounding box center [448, 127] width 139 height 33
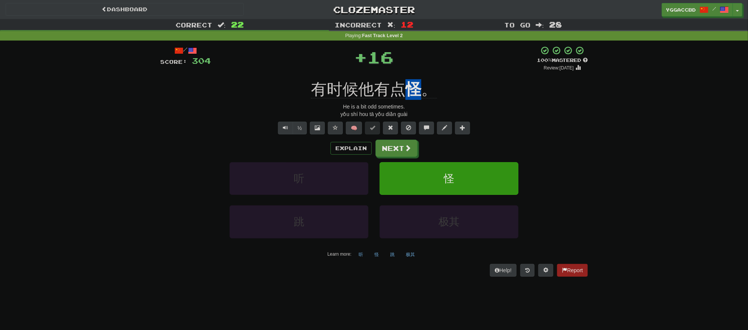
drag, startPoint x: 410, startPoint y: 79, endPoint x: 417, endPoint y: 79, distance: 7.1
click at [417, 79] on div "有时候他有点 怪 。" at bounding box center [373, 89] width 427 height 21
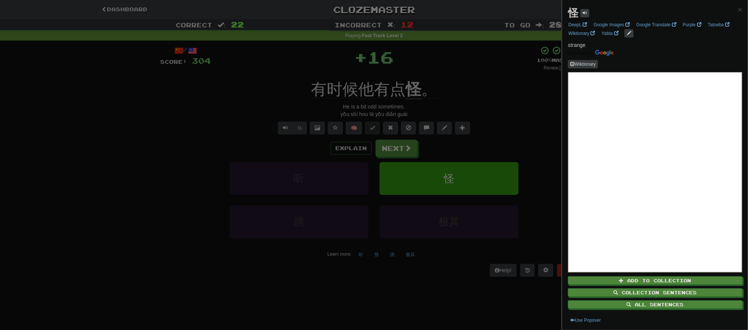
click at [458, 83] on div at bounding box center [374, 165] width 748 height 330
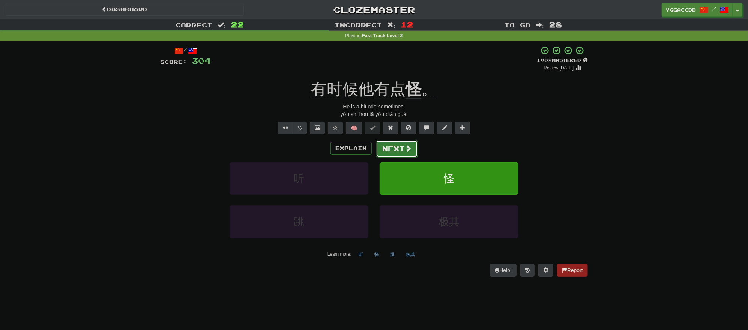
click at [402, 148] on button "Next" at bounding box center [397, 148] width 42 height 17
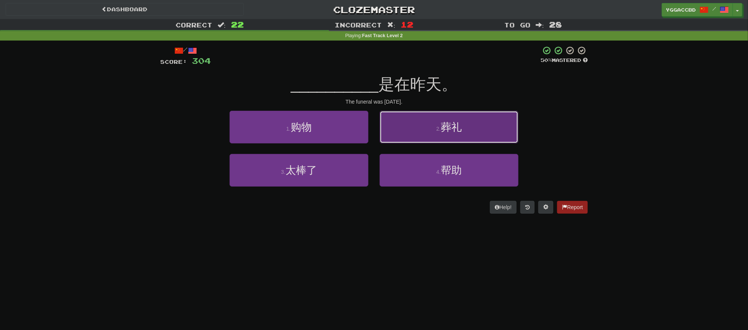
click at [434, 130] on button "2 . 葬礼" at bounding box center [448, 127] width 139 height 33
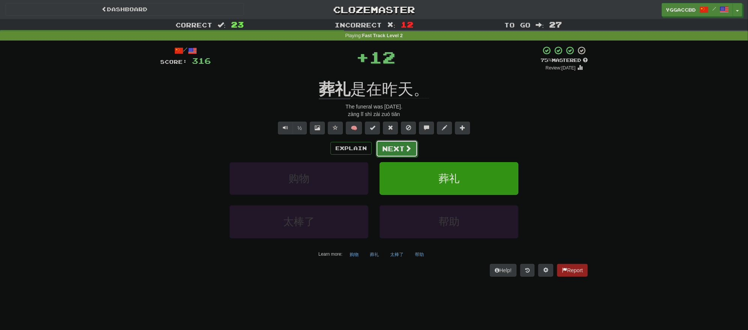
click at [393, 144] on button "Next" at bounding box center [397, 148] width 42 height 17
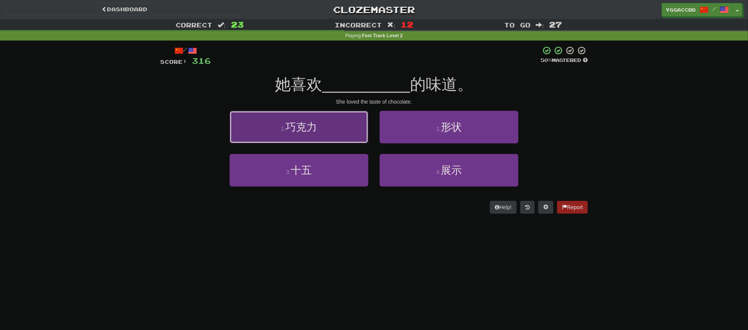
click at [340, 134] on button "1 . 巧克力" at bounding box center [298, 127] width 139 height 33
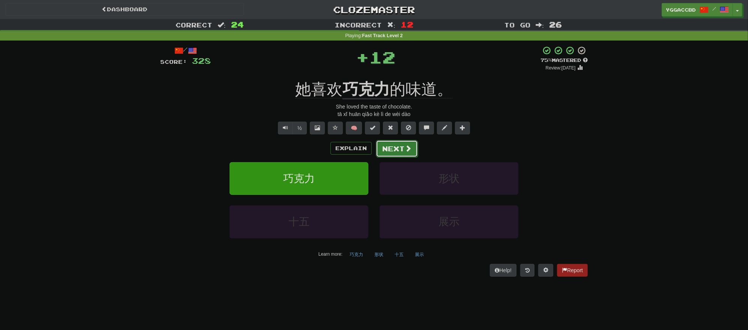
click at [393, 150] on button "Next" at bounding box center [397, 148] width 42 height 17
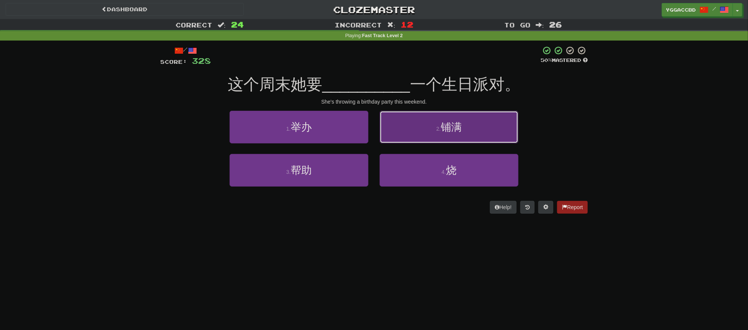
click at [416, 127] on button "2 . 铺满" at bounding box center [448, 127] width 139 height 33
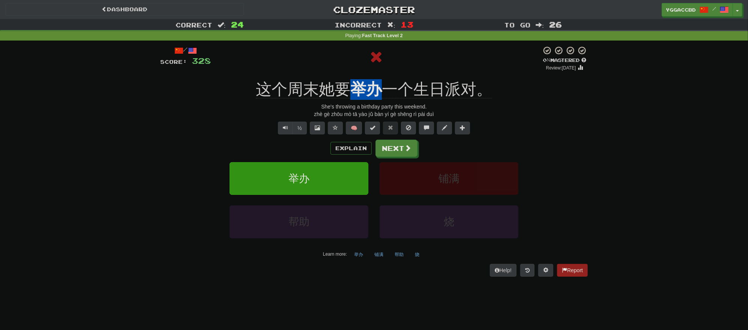
drag, startPoint x: 354, startPoint y: 77, endPoint x: 379, endPoint y: 78, distance: 24.4
click at [379, 78] on div "/ Score: 328 0 % Mastered Review: 2025-09-20 这个周末她要 举办 一个生日派对。 She's throwing a…" at bounding box center [373, 161] width 427 height 230
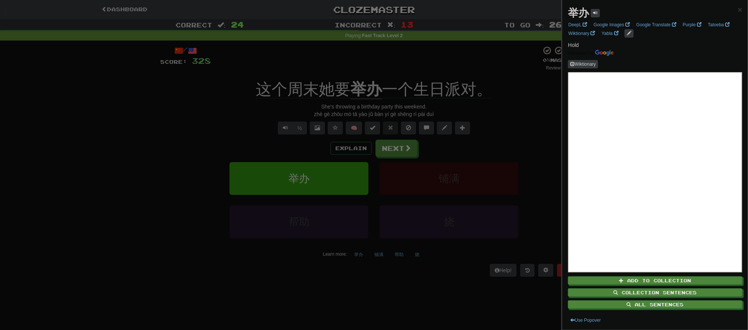
click at [496, 81] on div at bounding box center [374, 165] width 748 height 330
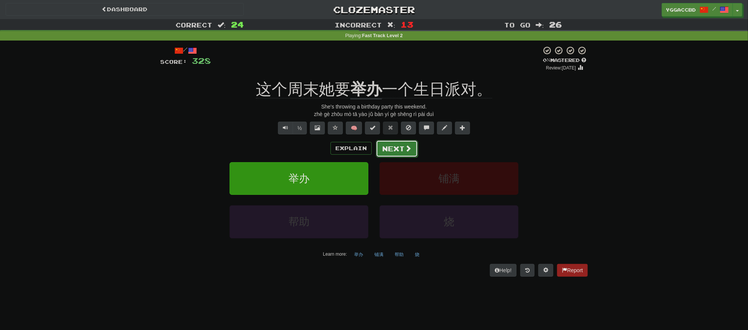
click at [393, 145] on button "Next" at bounding box center [397, 148] width 42 height 17
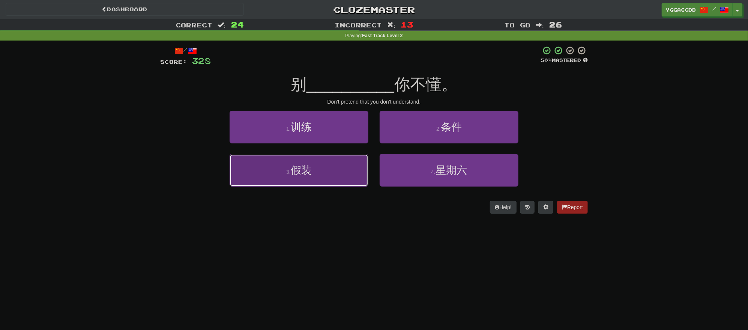
click at [292, 174] on span "假装" at bounding box center [301, 170] width 21 height 12
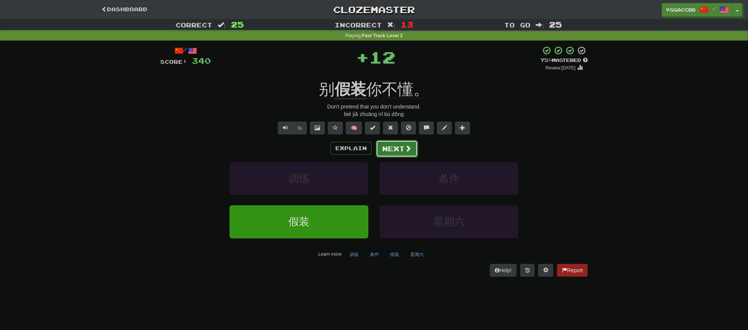
click at [402, 151] on button "Next" at bounding box center [397, 148] width 42 height 17
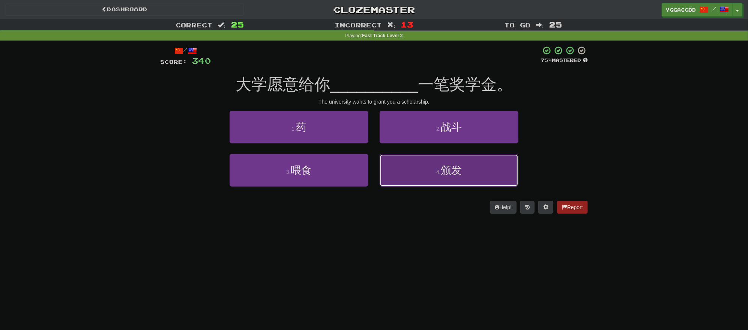
click at [488, 171] on button "4 . 颁发" at bounding box center [448, 170] width 139 height 33
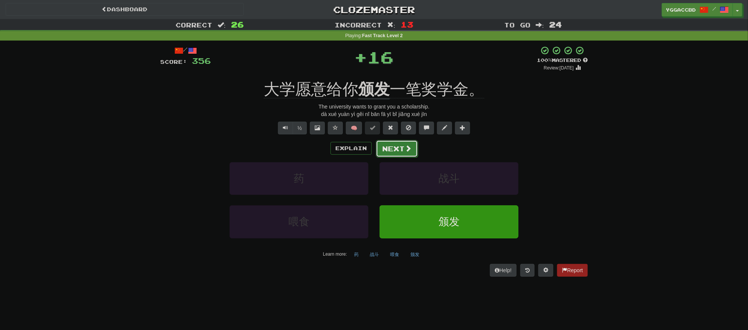
click at [392, 152] on button "Next" at bounding box center [397, 148] width 42 height 17
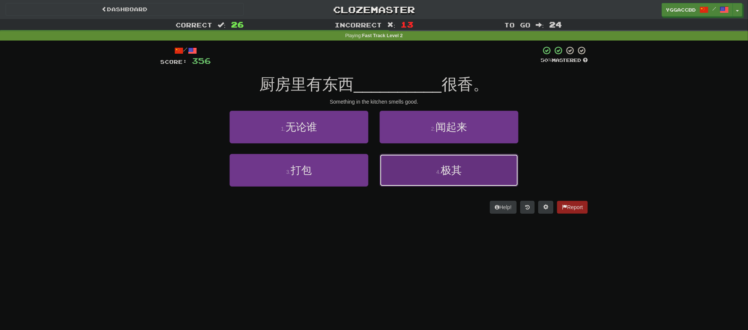
click at [453, 181] on button "4 . 极其" at bounding box center [448, 170] width 139 height 33
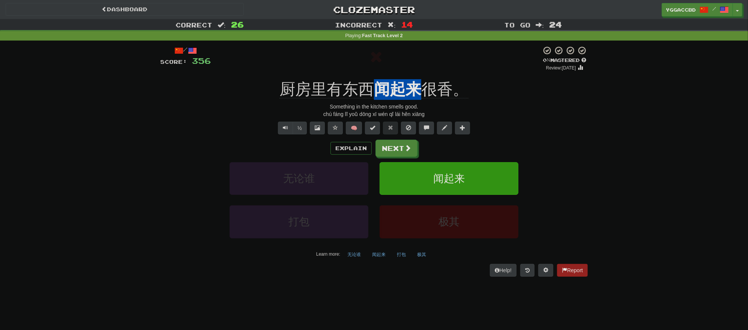
drag, startPoint x: 377, startPoint y: 75, endPoint x: 417, endPoint y: 78, distance: 40.2
click at [417, 78] on div "/ Score: 356 0 % Mastered Review: 2025-09-20 厨房里有东西 闻起来 很香。 Something in the ki…" at bounding box center [373, 161] width 427 height 230
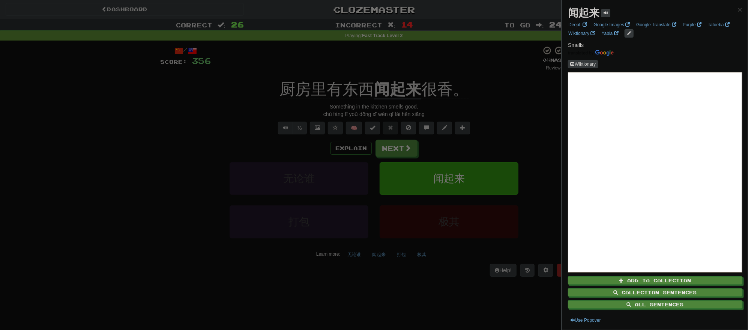
click at [409, 148] on div at bounding box center [374, 165] width 748 height 330
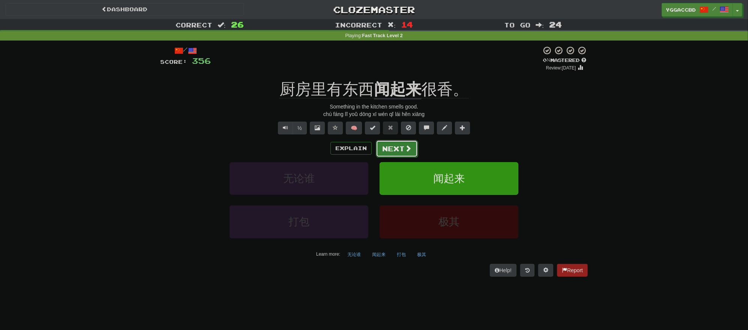
click at [400, 151] on button "Next" at bounding box center [397, 148] width 42 height 17
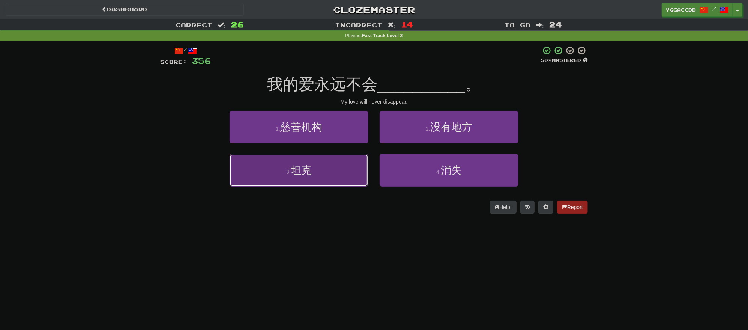
click at [332, 164] on button "3 . 坦克" at bounding box center [298, 170] width 139 height 33
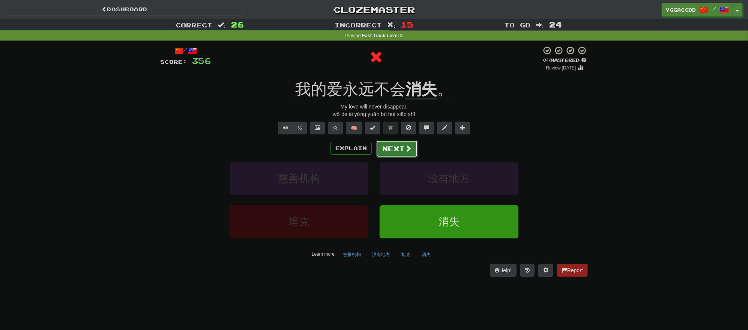
click at [394, 147] on button "Next" at bounding box center [397, 148] width 42 height 17
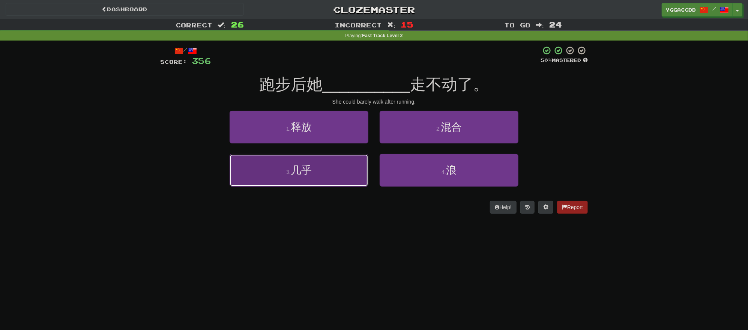
click at [309, 178] on button "3 . 几乎" at bounding box center [298, 170] width 139 height 33
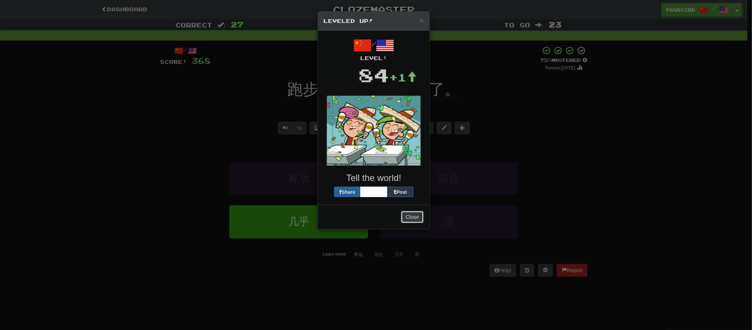
click at [410, 214] on button "Close" at bounding box center [412, 216] width 23 height 13
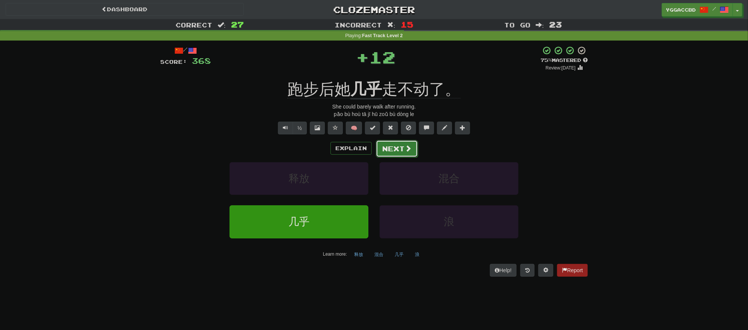
click at [394, 147] on button "Next" at bounding box center [397, 148] width 42 height 17
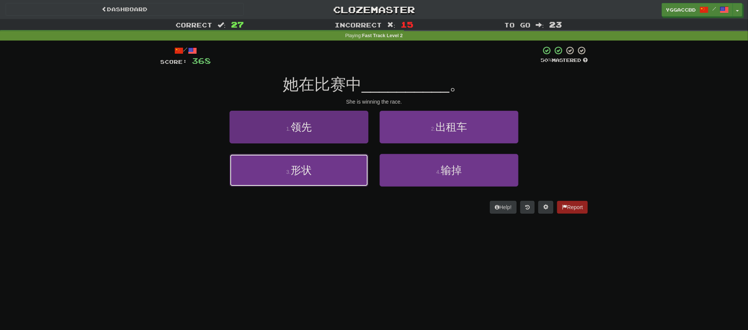
click at [336, 167] on button "3 . 形状" at bounding box center [298, 170] width 139 height 33
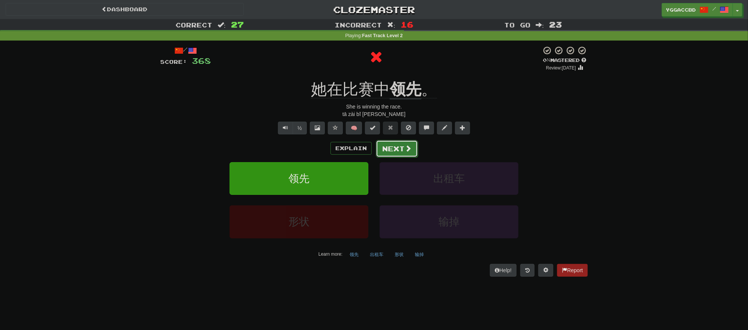
click at [390, 148] on button "Next" at bounding box center [397, 148] width 42 height 17
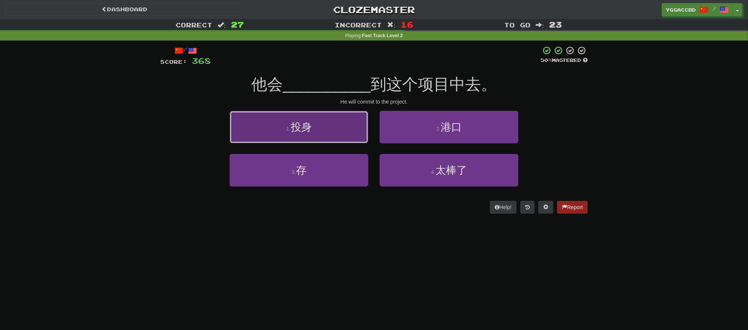
click at [320, 136] on button "1 . 投身" at bounding box center [298, 127] width 139 height 33
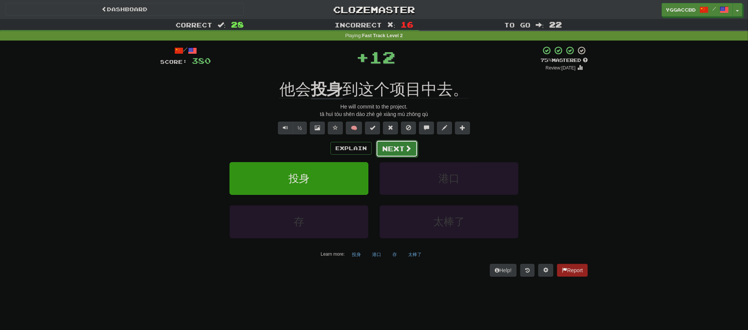
click at [403, 147] on button "Next" at bounding box center [397, 148] width 42 height 17
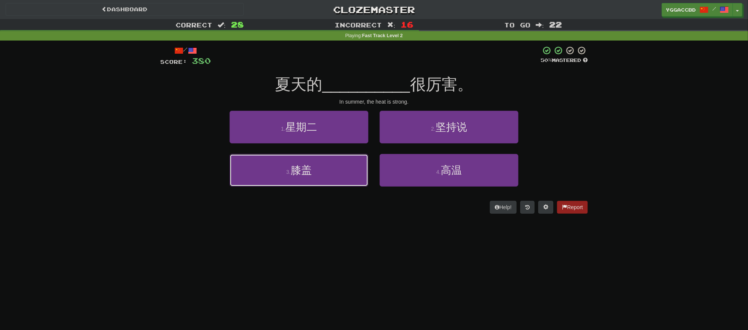
click at [323, 161] on button "3 . 膝盖" at bounding box center [298, 170] width 139 height 33
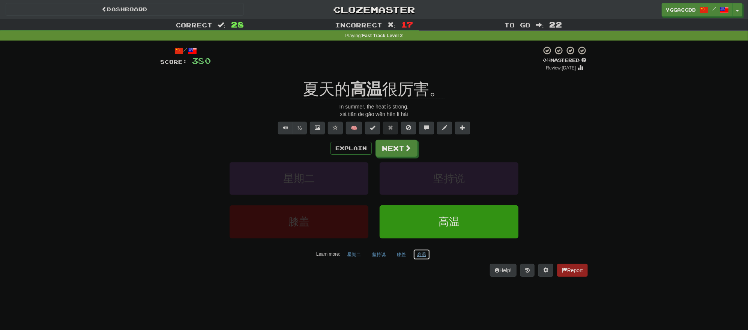
click at [424, 252] on button "高温" at bounding box center [421, 254] width 17 height 11
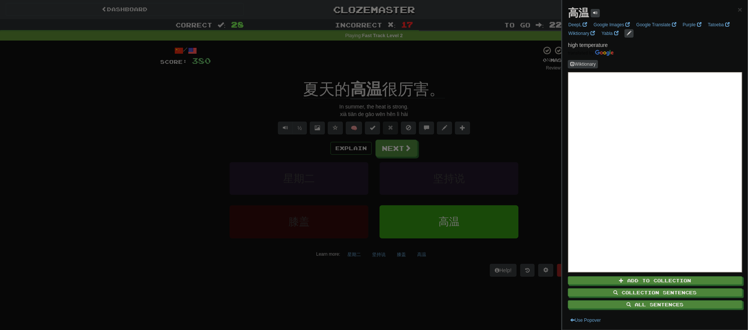
click at [408, 150] on div at bounding box center [374, 165] width 748 height 330
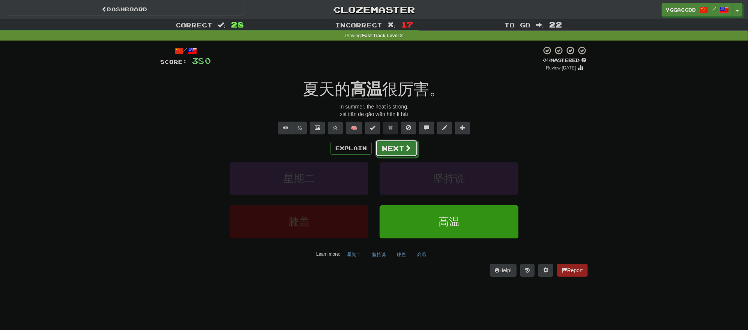
click at [408, 150] on span at bounding box center [407, 147] width 7 height 7
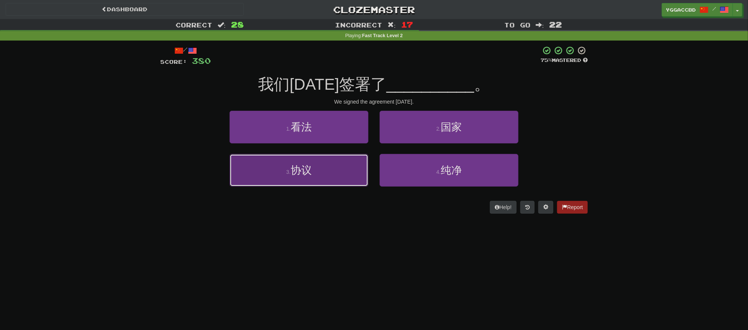
click at [300, 175] on span "协议" at bounding box center [301, 170] width 21 height 12
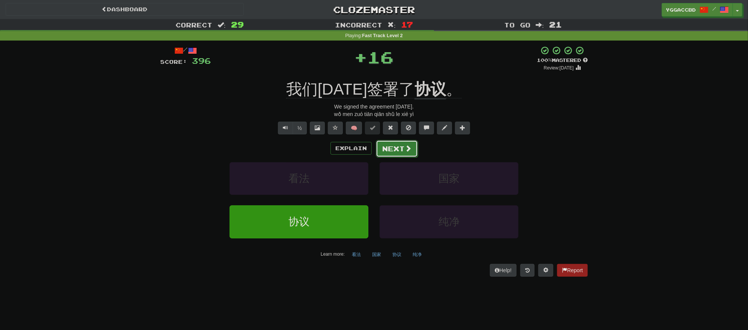
click at [388, 147] on button "Next" at bounding box center [397, 148] width 42 height 17
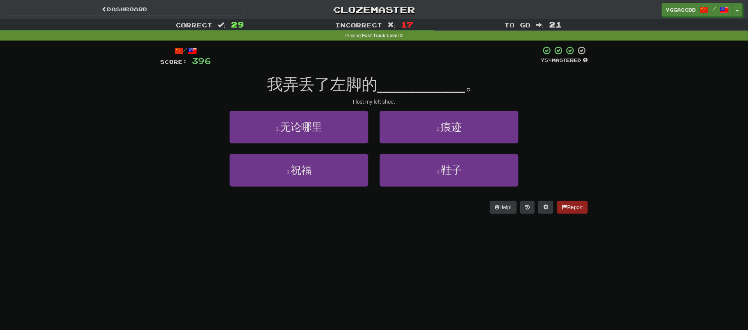
click at [496, 192] on div "4 . 鞋子" at bounding box center [449, 175] width 150 height 43
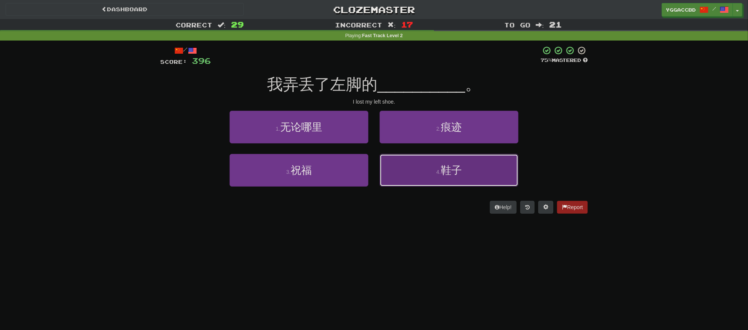
click at [484, 182] on button "4 . 鞋子" at bounding box center [448, 170] width 139 height 33
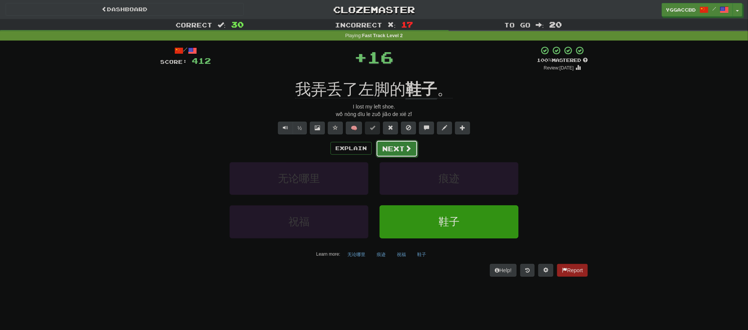
click at [394, 145] on button "Next" at bounding box center [397, 148] width 42 height 17
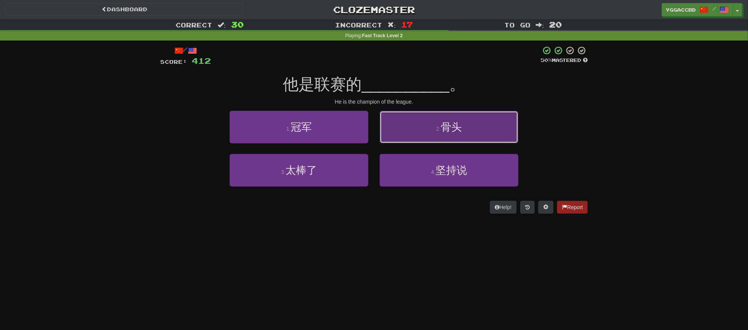
click at [461, 129] on span "骨头" at bounding box center [450, 127] width 21 height 12
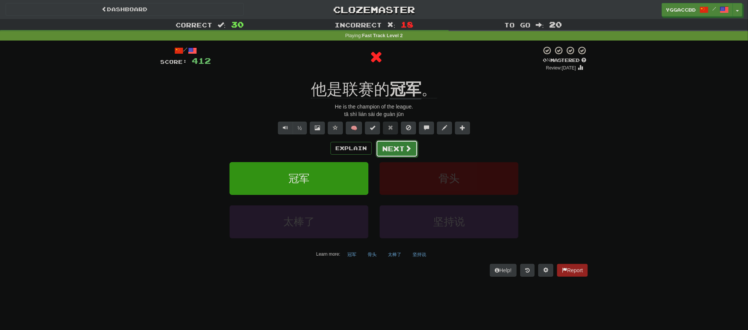
click at [381, 150] on button "Next" at bounding box center [397, 148] width 42 height 17
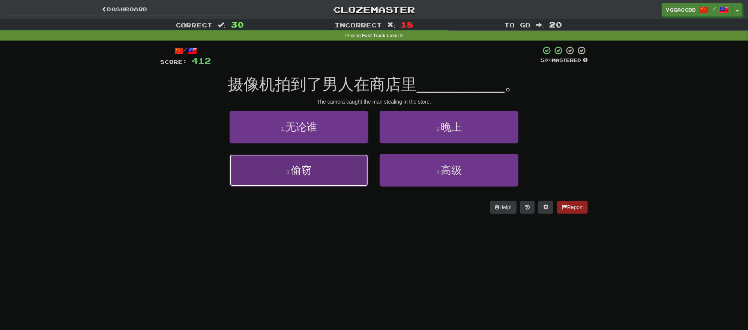
click at [288, 172] on small "3 ." at bounding box center [288, 172] width 4 height 6
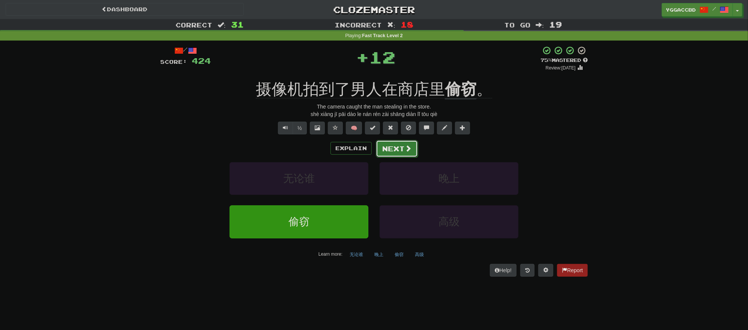
click at [382, 149] on button "Next" at bounding box center [397, 148] width 42 height 17
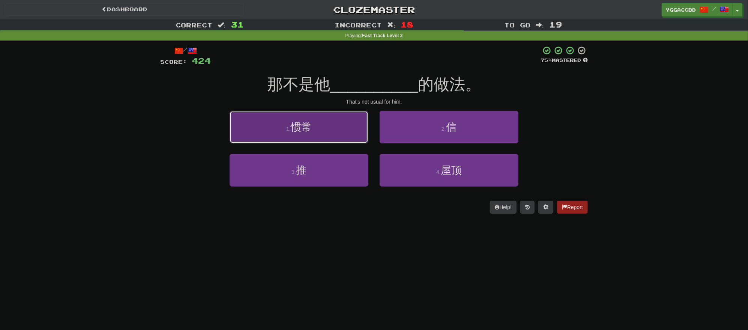
click at [345, 131] on button "1 . 惯常" at bounding box center [298, 127] width 139 height 33
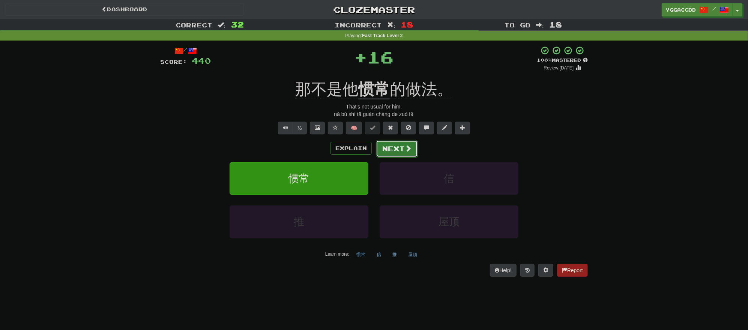
click at [400, 149] on button "Next" at bounding box center [397, 148] width 42 height 17
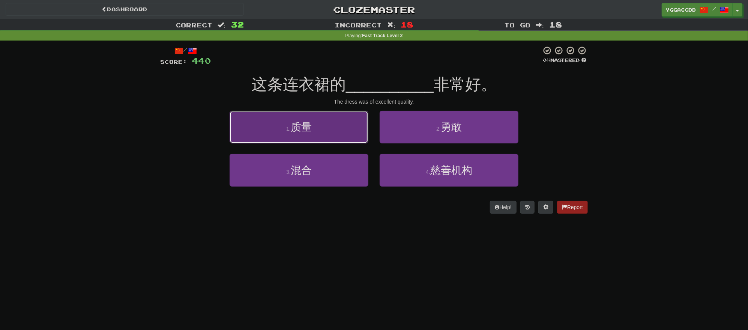
click at [323, 125] on button "1 . 质量" at bounding box center [298, 127] width 139 height 33
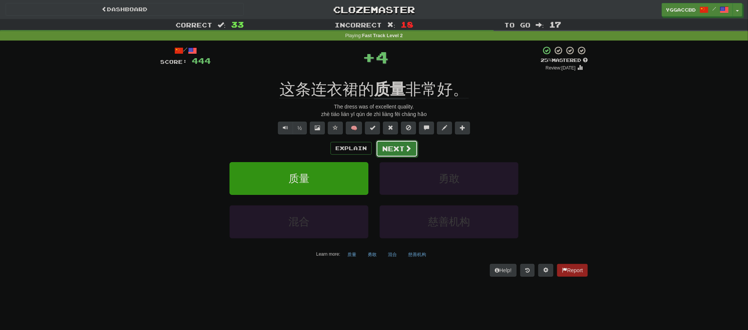
click at [410, 148] on span at bounding box center [407, 148] width 7 height 7
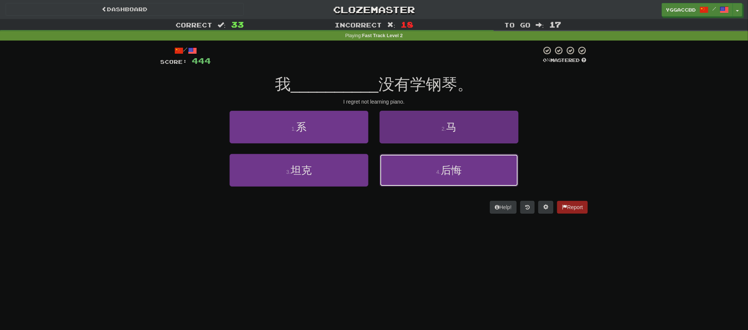
click at [451, 172] on button "4 . 后悔" at bounding box center [448, 170] width 139 height 33
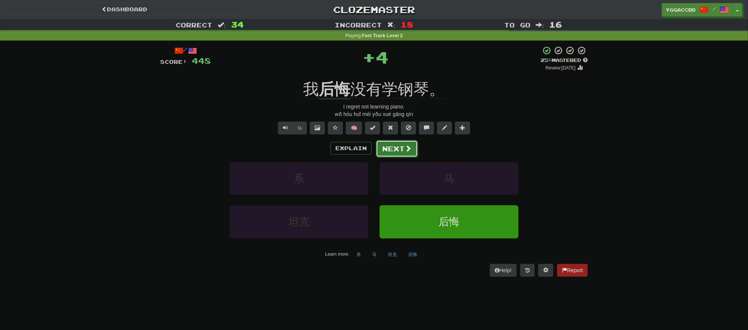
click at [398, 144] on button "Next" at bounding box center [397, 148] width 42 height 17
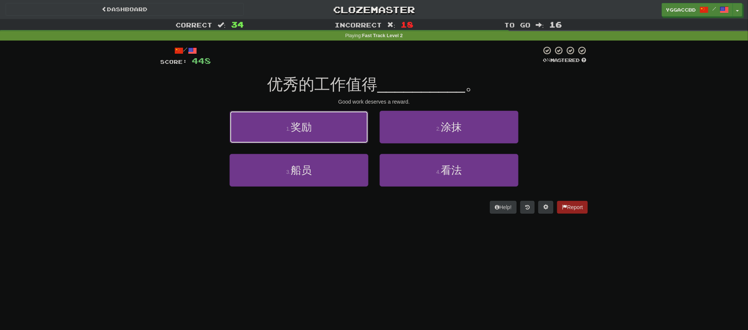
drag, startPoint x: 306, startPoint y: 137, endPoint x: 315, endPoint y: 136, distance: 8.3
click at [307, 137] on button "1 . 奖励" at bounding box center [298, 127] width 139 height 33
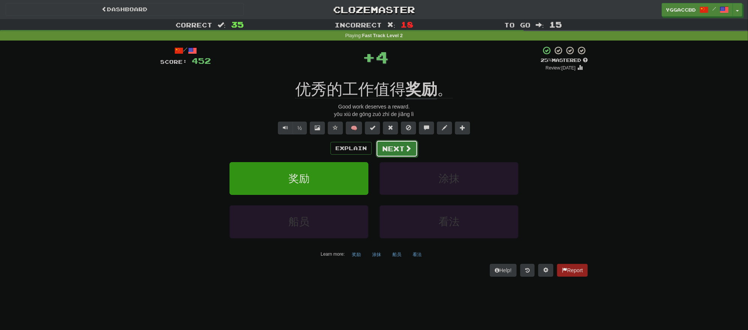
click at [406, 147] on span at bounding box center [407, 148] width 7 height 7
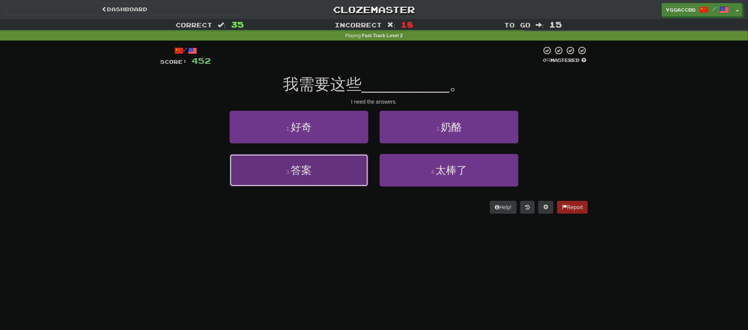
click at [297, 168] on span "答案" at bounding box center [301, 170] width 21 height 12
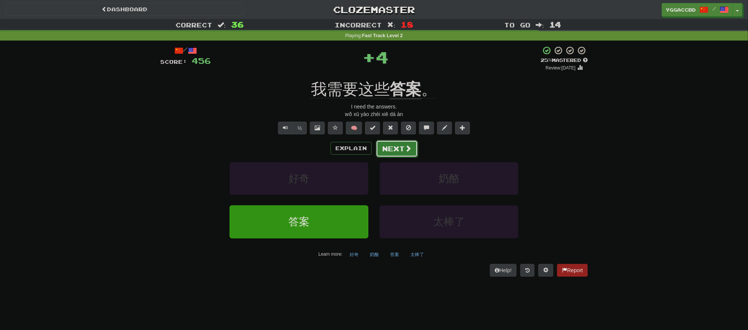
click at [390, 150] on button "Next" at bounding box center [397, 148] width 42 height 17
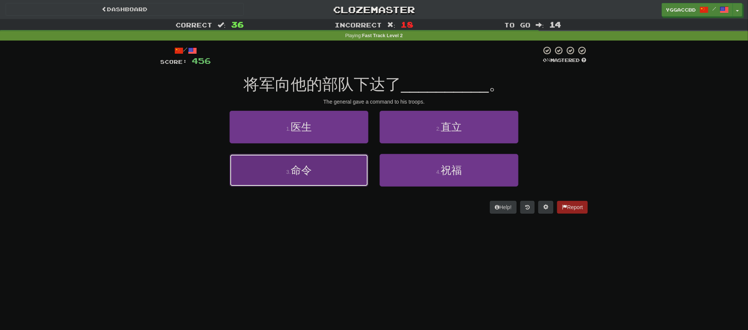
click at [331, 171] on button "3 . 命令" at bounding box center [298, 170] width 139 height 33
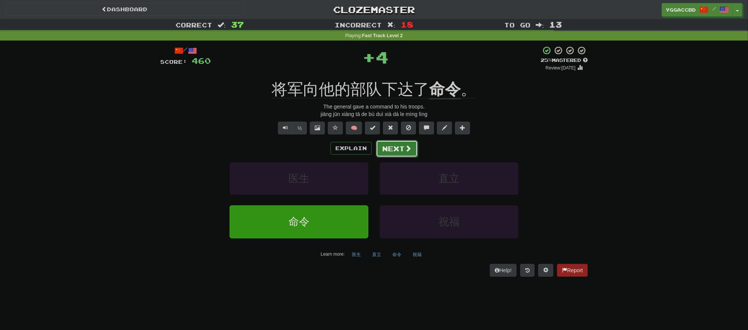
click at [395, 151] on button "Next" at bounding box center [397, 148] width 42 height 17
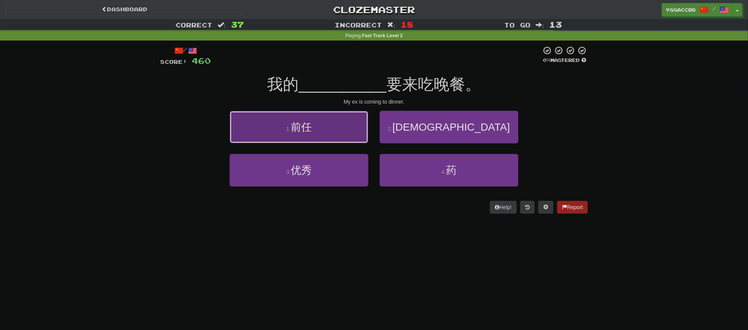
click at [303, 126] on span "前任" at bounding box center [301, 127] width 21 height 12
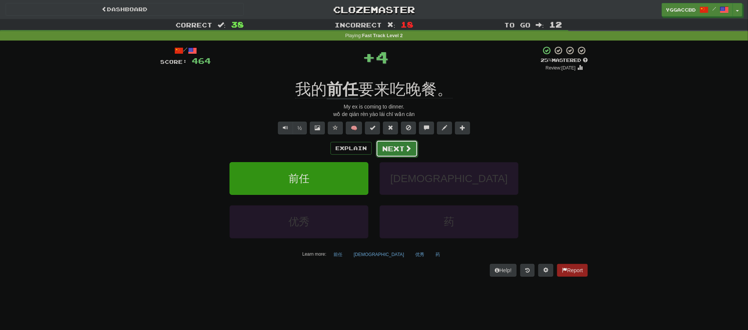
click at [388, 143] on button "Next" at bounding box center [397, 148] width 42 height 17
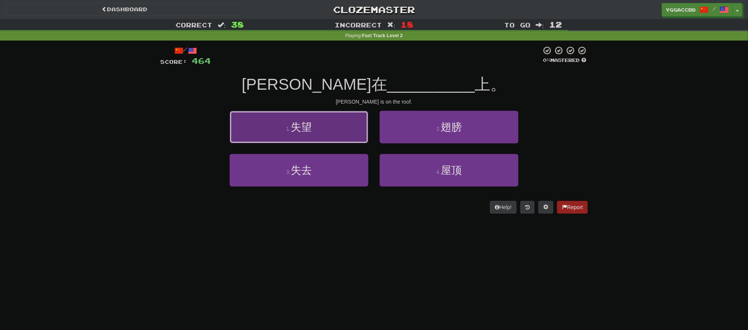
click at [333, 132] on button "1 . 失望" at bounding box center [298, 127] width 139 height 33
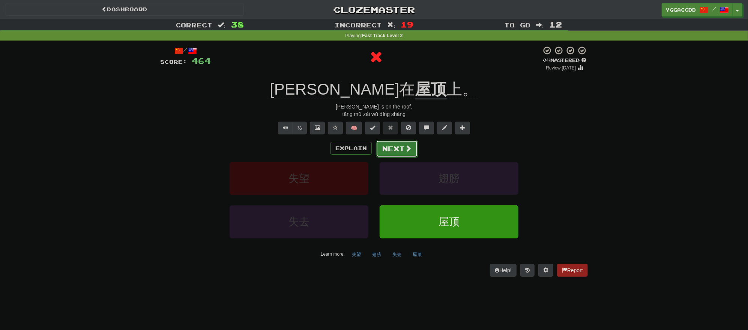
click at [391, 149] on button "Next" at bounding box center [397, 148] width 42 height 17
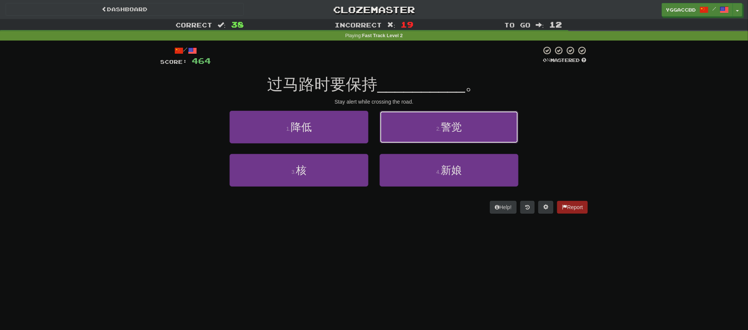
click at [415, 138] on button "2 . 警觉" at bounding box center [448, 127] width 139 height 33
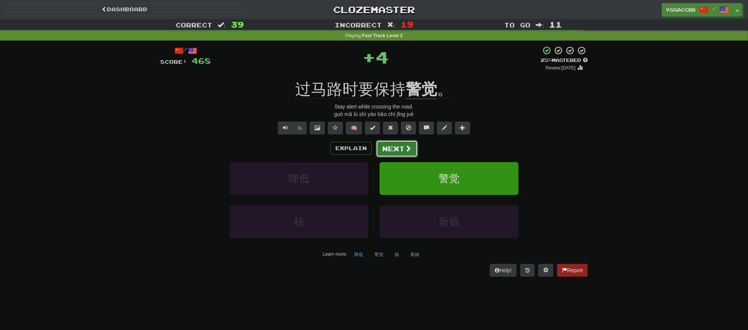
click at [394, 150] on button "Next" at bounding box center [397, 148] width 42 height 17
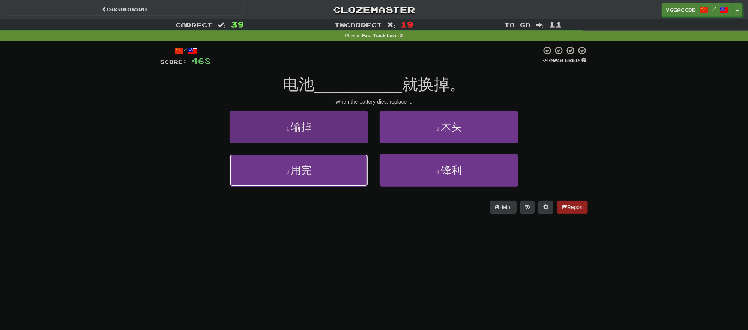
click at [333, 164] on button "3 . 用完" at bounding box center [298, 170] width 139 height 33
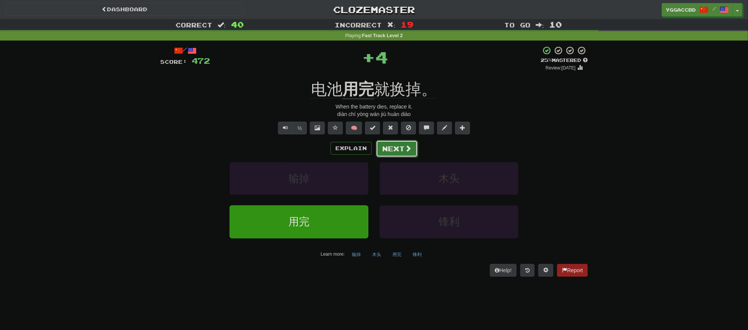
click at [391, 150] on button "Next" at bounding box center [397, 148] width 42 height 17
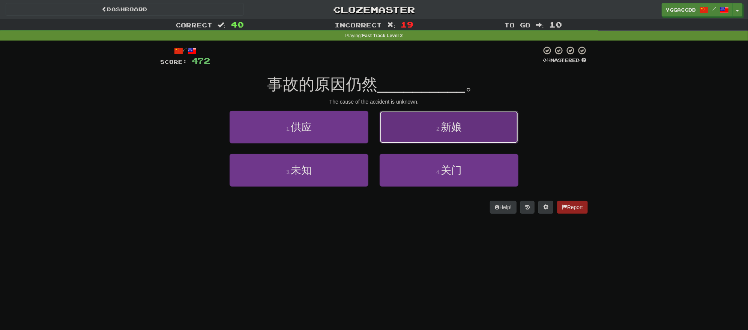
click at [416, 133] on button "2 . 新娘" at bounding box center [448, 127] width 139 height 33
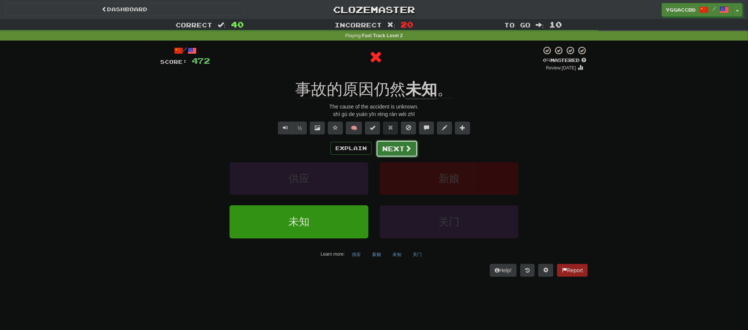
click at [391, 149] on button "Next" at bounding box center [397, 148] width 42 height 17
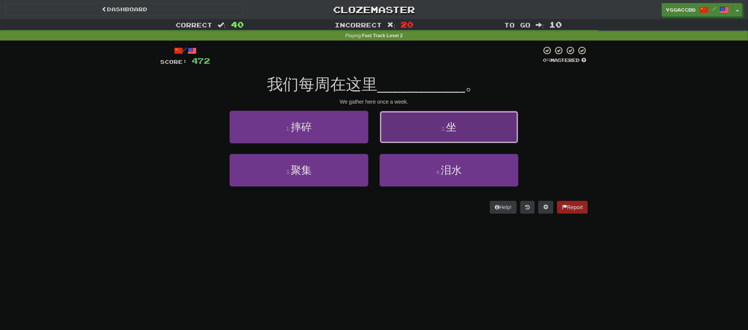
click at [403, 136] on button "2 . 坐" at bounding box center [448, 127] width 139 height 33
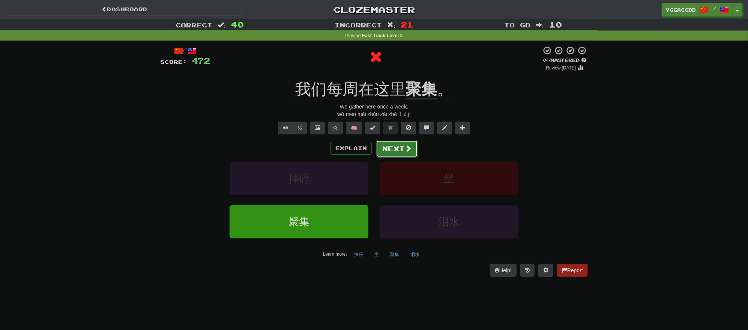
click at [388, 156] on button "Next" at bounding box center [397, 148] width 42 height 17
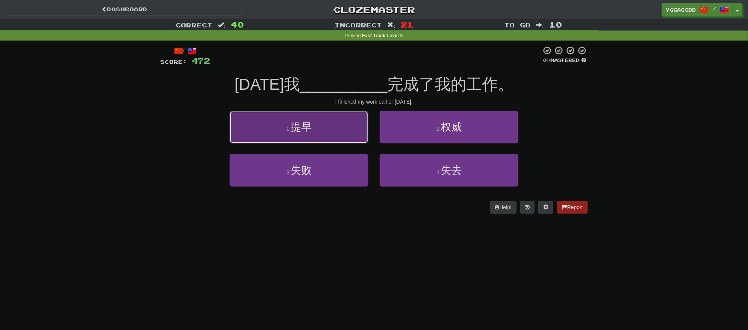
click at [330, 132] on button "1 . 提早" at bounding box center [298, 127] width 139 height 33
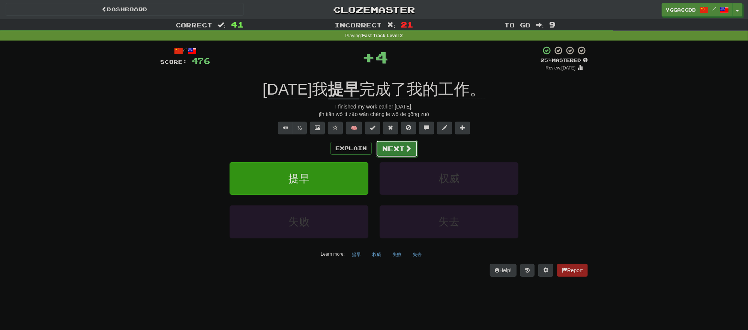
click at [397, 145] on button "Next" at bounding box center [397, 148] width 42 height 17
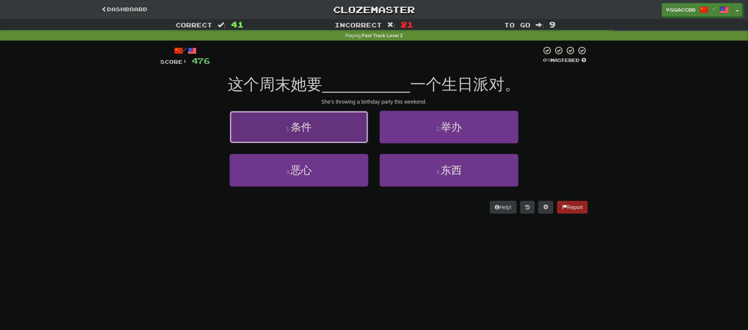
click at [339, 127] on button "1 . 条件" at bounding box center [298, 127] width 139 height 33
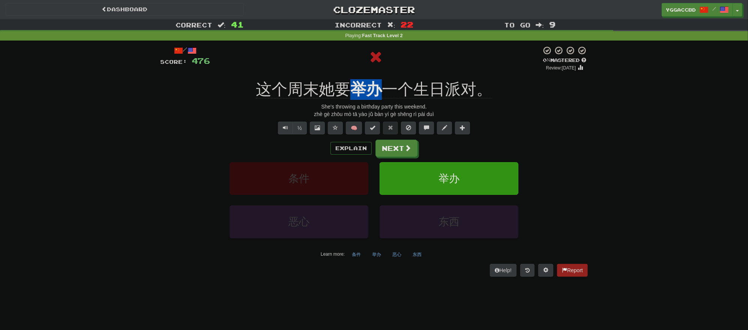
drag, startPoint x: 354, startPoint y: 76, endPoint x: 376, endPoint y: 78, distance: 22.6
click at [376, 78] on div "/ Score: 476 0 % Mastered Review: 2025-09-20 这个周末她要 举办 一个生日派对。 She's throwing a…" at bounding box center [373, 161] width 427 height 230
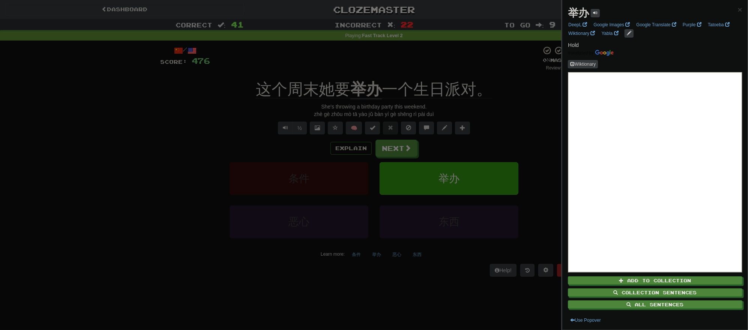
click at [415, 74] on div at bounding box center [374, 165] width 748 height 330
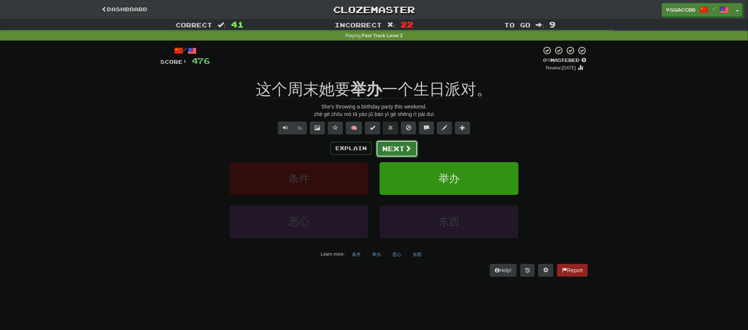
click at [401, 148] on button "Next" at bounding box center [397, 148] width 42 height 17
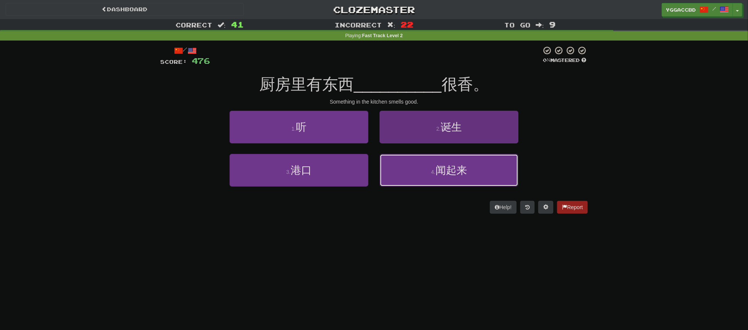
drag, startPoint x: 443, startPoint y: 171, endPoint x: 454, endPoint y: 167, distance: 11.5
click at [445, 171] on span "闻起来" at bounding box center [450, 170] width 31 height 12
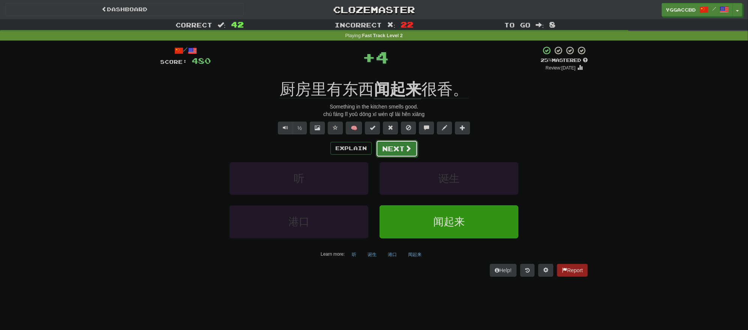
click at [394, 146] on button "Next" at bounding box center [397, 148] width 42 height 17
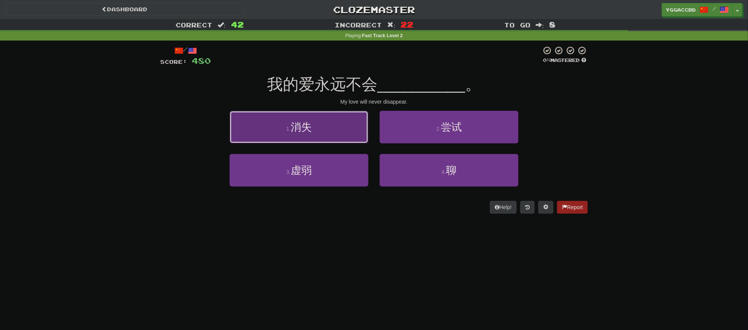
click at [331, 137] on button "1 . 消失" at bounding box center [298, 127] width 139 height 33
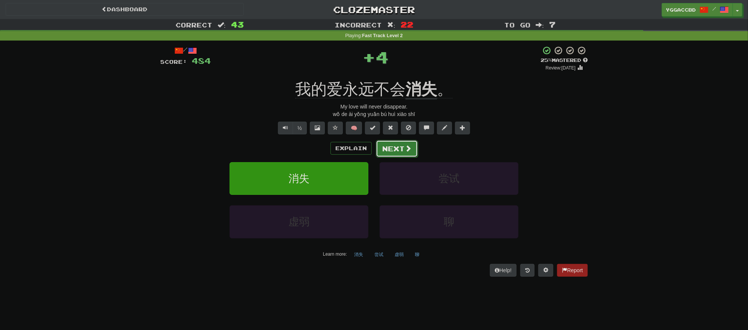
click at [403, 143] on button "Next" at bounding box center [397, 148] width 42 height 17
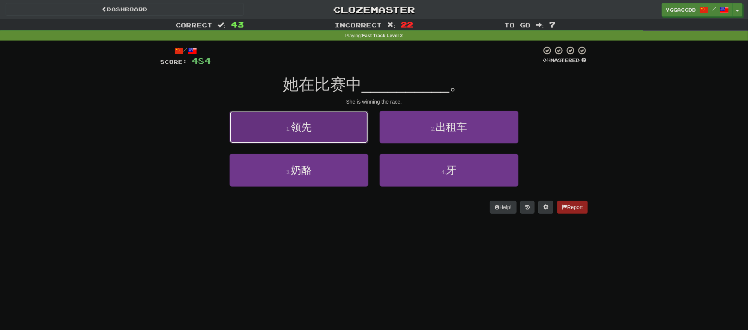
click at [348, 132] on button "1 . 领先" at bounding box center [298, 127] width 139 height 33
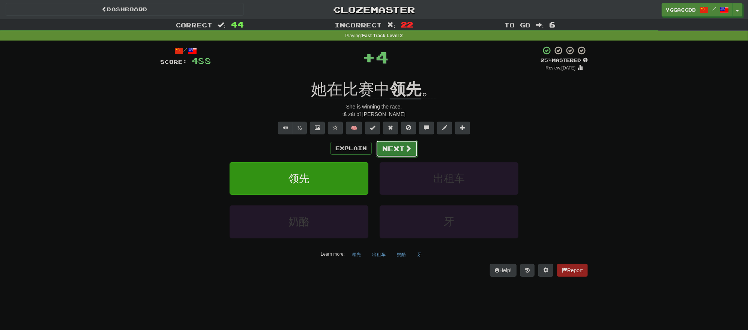
drag, startPoint x: 390, startPoint y: 145, endPoint x: 395, endPoint y: 145, distance: 4.9
click at [395, 145] on button "Next" at bounding box center [397, 148] width 42 height 17
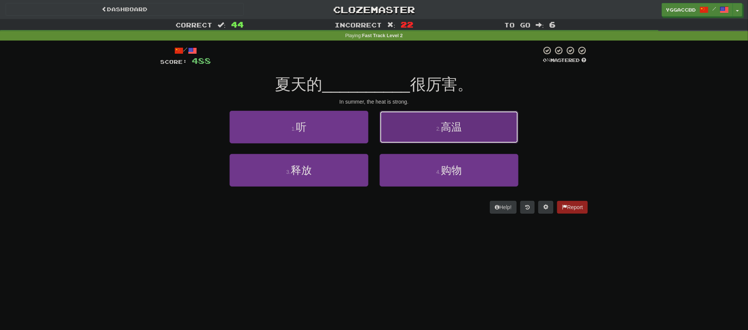
click at [443, 130] on span "高温" at bounding box center [450, 127] width 21 height 12
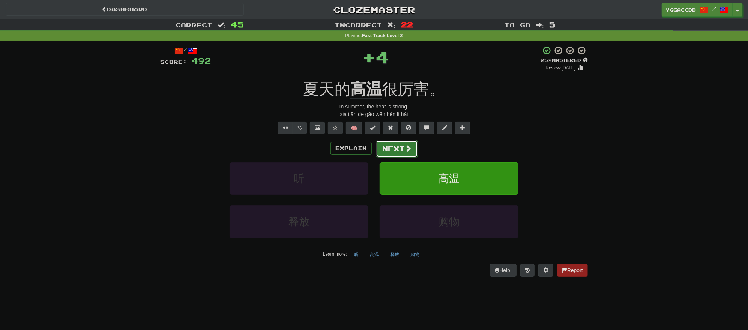
click at [380, 147] on button "Next" at bounding box center [397, 148] width 42 height 17
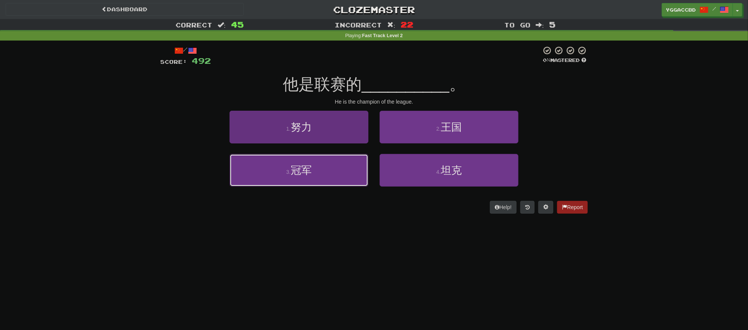
click at [343, 168] on button "3 . 冠军" at bounding box center [298, 170] width 139 height 33
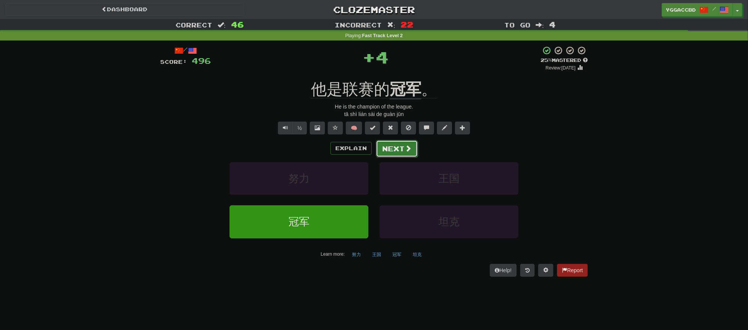
click at [391, 142] on button "Next" at bounding box center [397, 148] width 42 height 17
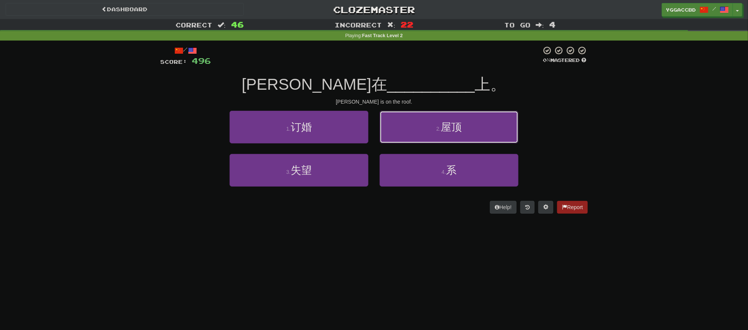
click at [403, 134] on button "2 . 屋顶" at bounding box center [448, 127] width 139 height 33
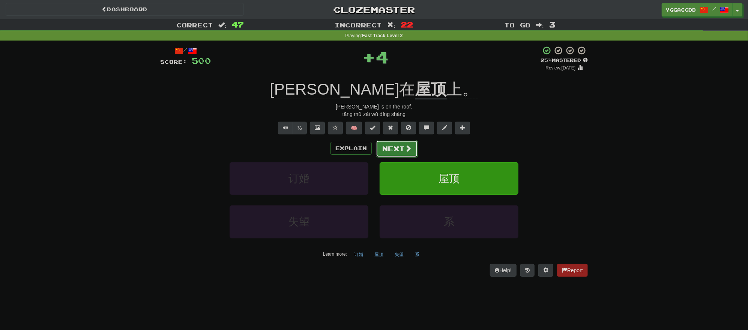
click at [395, 148] on button "Next" at bounding box center [397, 148] width 42 height 17
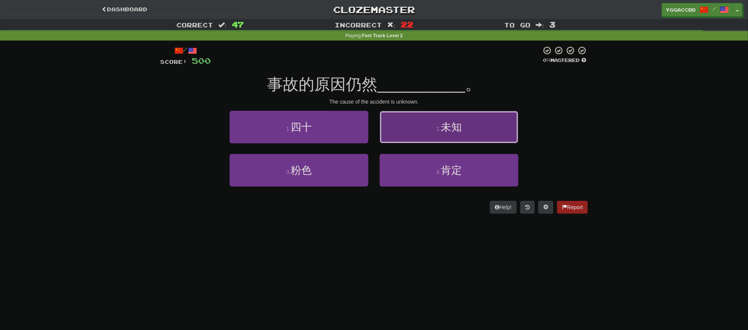
click at [452, 134] on button "2 . 未知" at bounding box center [448, 127] width 139 height 33
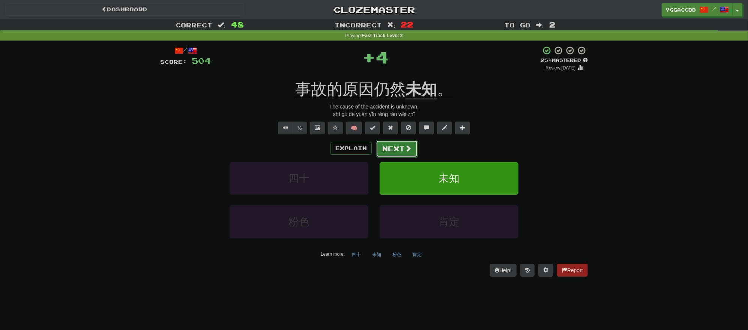
click at [397, 148] on button "Next" at bounding box center [397, 148] width 42 height 17
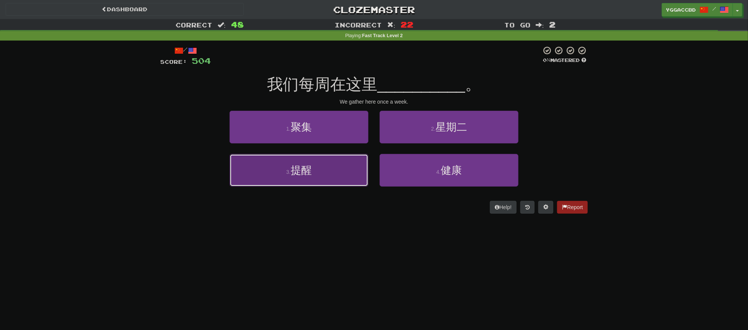
click at [347, 168] on button "3 . 提醒" at bounding box center [298, 170] width 139 height 33
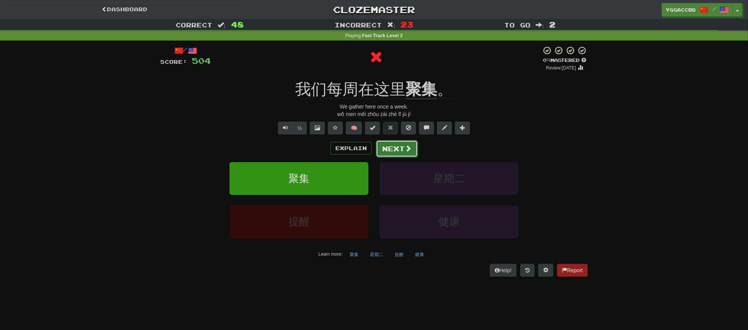
click at [398, 147] on button "Next" at bounding box center [397, 148] width 42 height 17
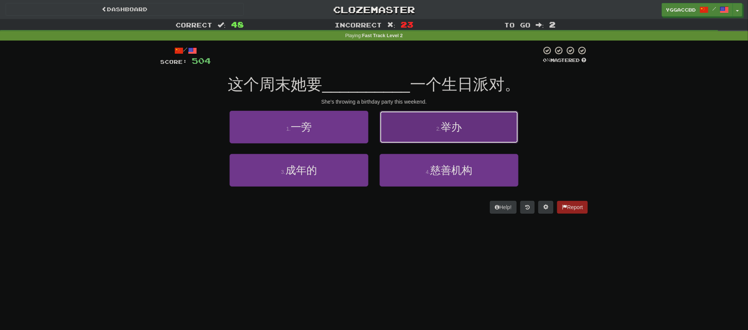
click at [421, 134] on button "2 . 举办" at bounding box center [448, 127] width 139 height 33
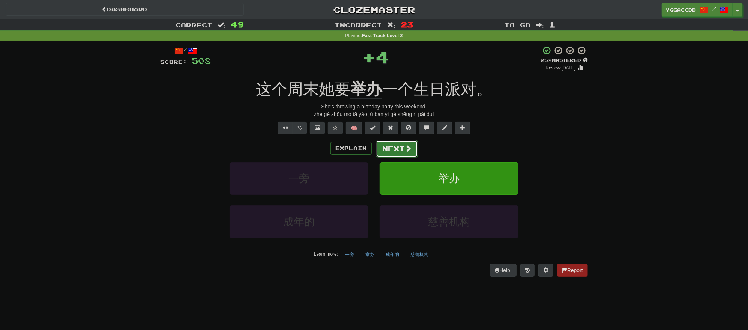
click at [399, 146] on button "Next" at bounding box center [397, 148] width 42 height 17
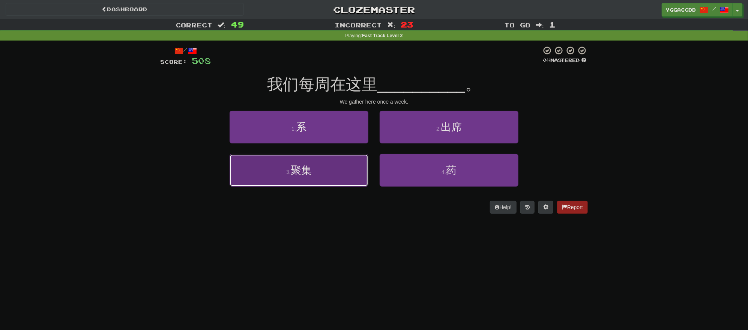
click at [331, 157] on button "3 . 聚集" at bounding box center [298, 170] width 139 height 33
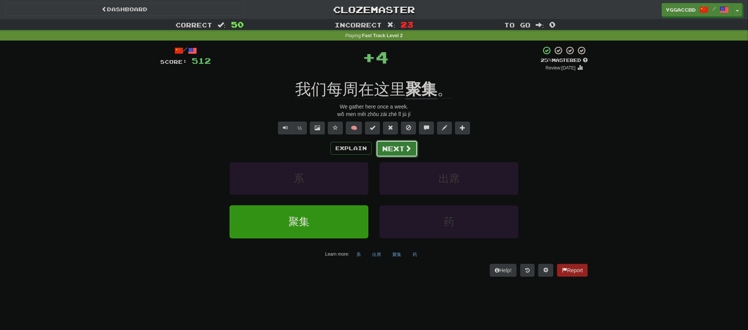
click at [400, 147] on button "Next" at bounding box center [397, 148] width 42 height 17
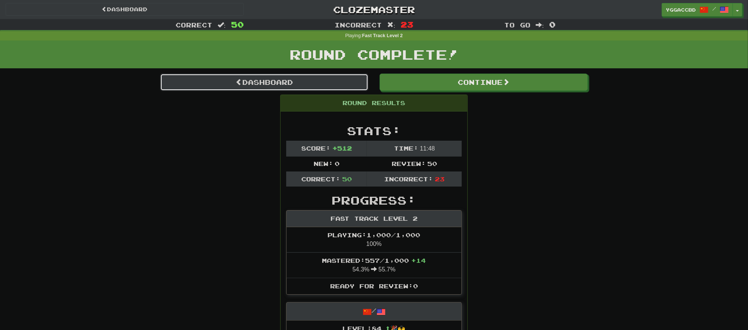
click at [254, 82] on link "Dashboard" at bounding box center [264, 81] width 208 height 17
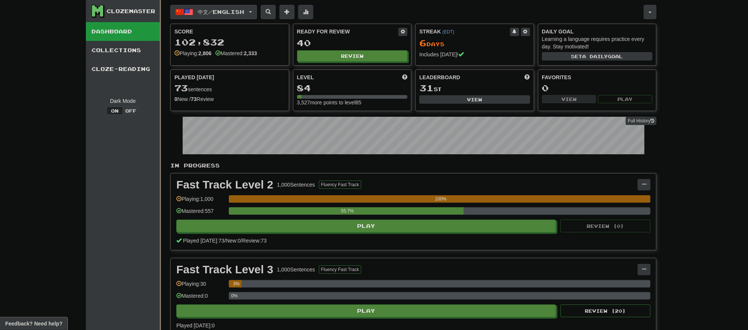
click at [222, 11] on span "中文 / English" at bounding box center [221, 12] width 46 height 6
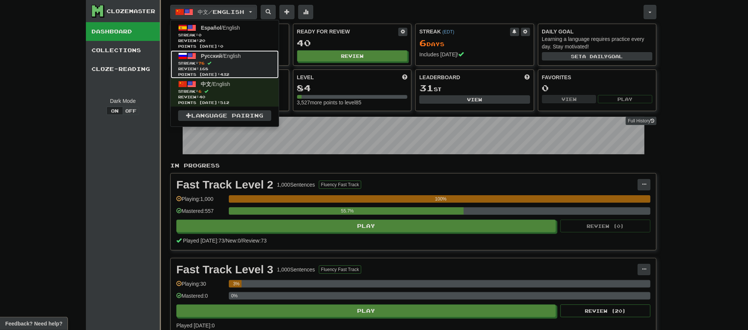
click at [224, 61] on span "Streak: 76" at bounding box center [224, 63] width 93 height 6
